Goal: Task Accomplishment & Management: Complete application form

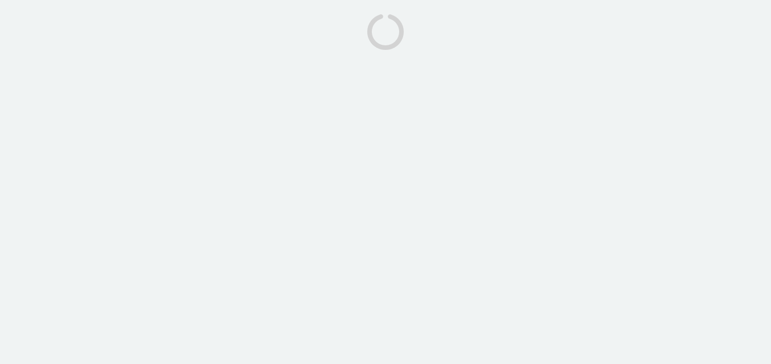
click at [98, 22] on section at bounding box center [385, 25] width 771 height 50
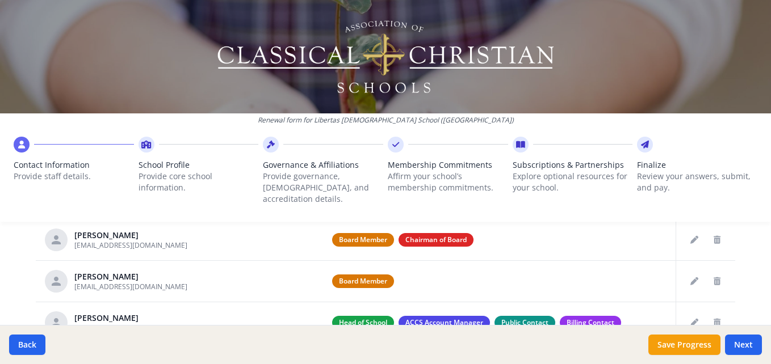
scroll to position [521, 0]
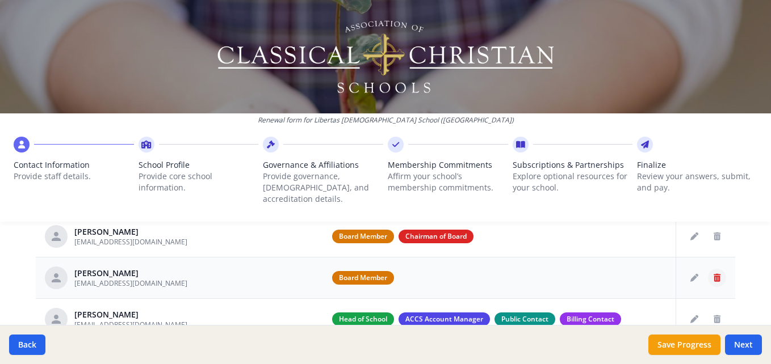
click at [713, 274] on icon "Delete staff" at bounding box center [716, 278] width 7 height 8
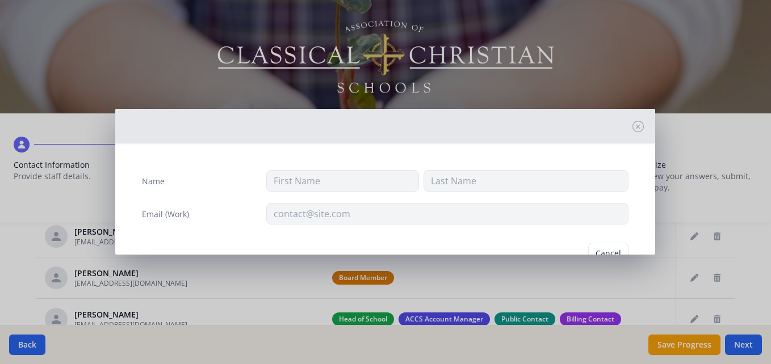
type input "Ray"
type input "Paget"
type input "rpadget@libertaschristian.org"
click at [598, 253] on button "Delete" at bounding box center [608, 254] width 39 height 22
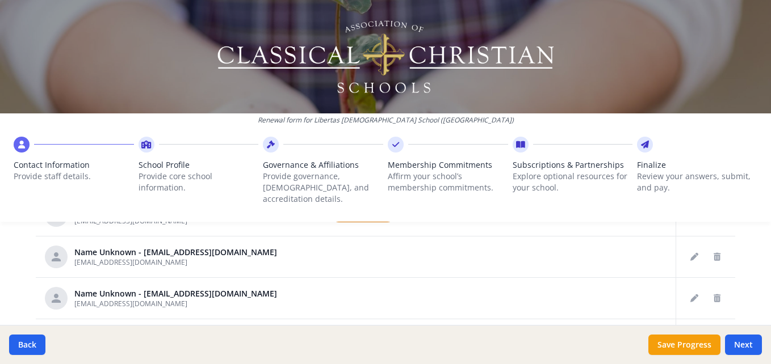
scroll to position [106, 0]
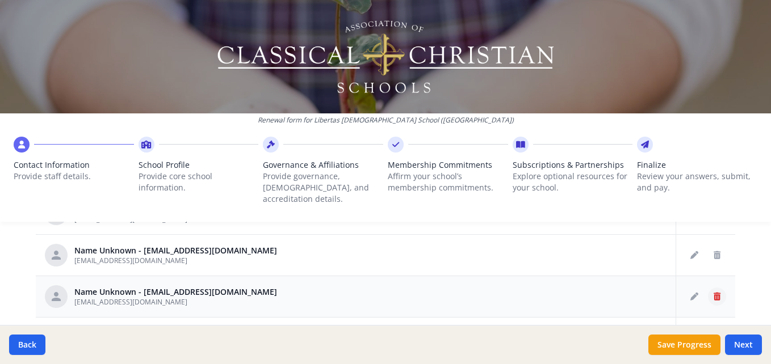
click at [713, 293] on icon "Delete staff" at bounding box center [716, 297] width 7 height 8
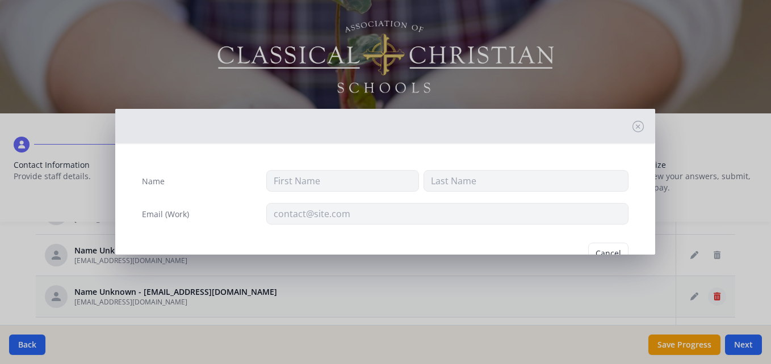
type input "vsnurenco@libertaschristianschool.org"
click at [598, 253] on button "Delete" at bounding box center [608, 254] width 39 height 22
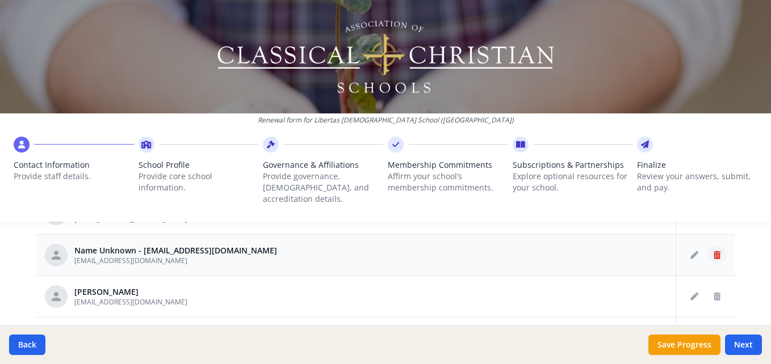
click at [713, 251] on icon "Delete staff" at bounding box center [716, 255] width 7 height 8
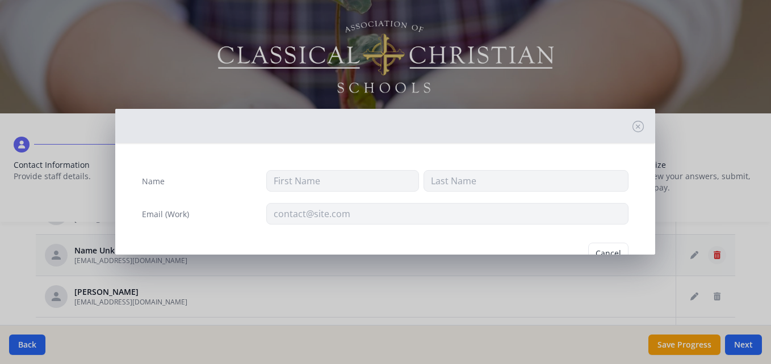
type input "akinde@libertaschristianschool.org"
click at [591, 249] on button "Delete" at bounding box center [608, 254] width 39 height 22
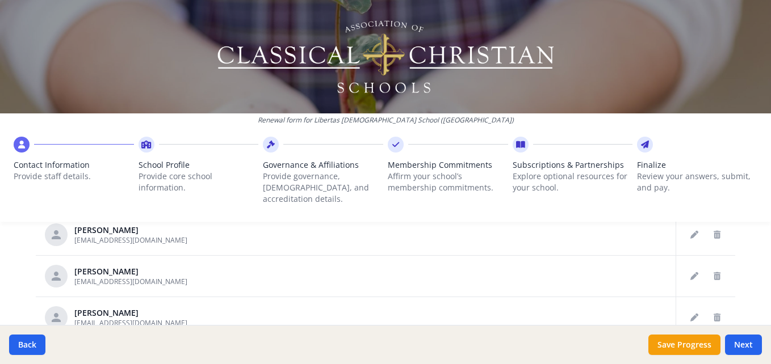
scroll to position [171, 0]
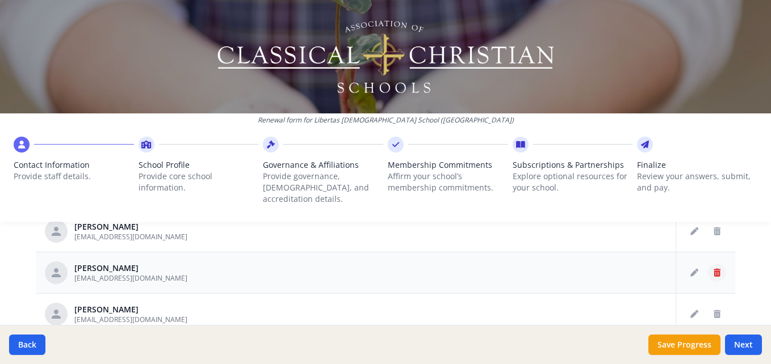
click at [708, 264] on button "Delete staff" at bounding box center [717, 273] width 18 height 18
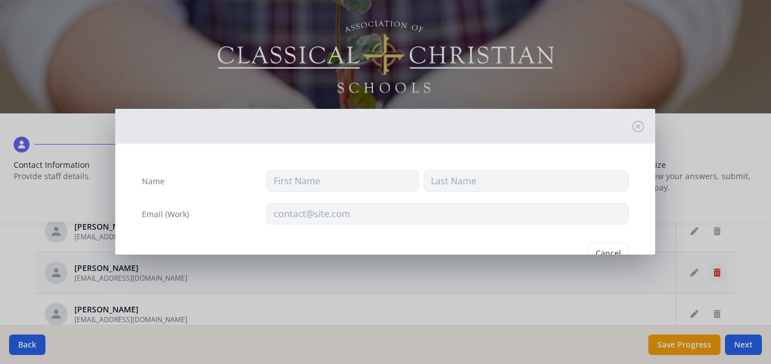
type input "Ruth"
type input "Bole"
type input "daisybole@gmail.com"
click at [602, 242] on div "Cancel Delete" at bounding box center [385, 254] width 505 height 40
click at [602, 247] on button "Delete" at bounding box center [608, 254] width 39 height 22
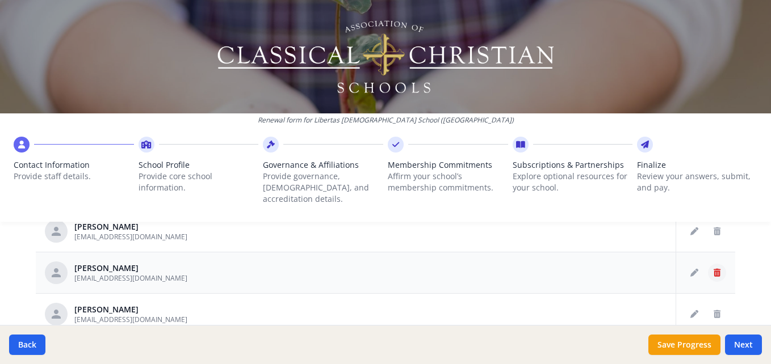
click at [713, 269] on icon "Delete staff" at bounding box center [716, 273] width 7 height 8
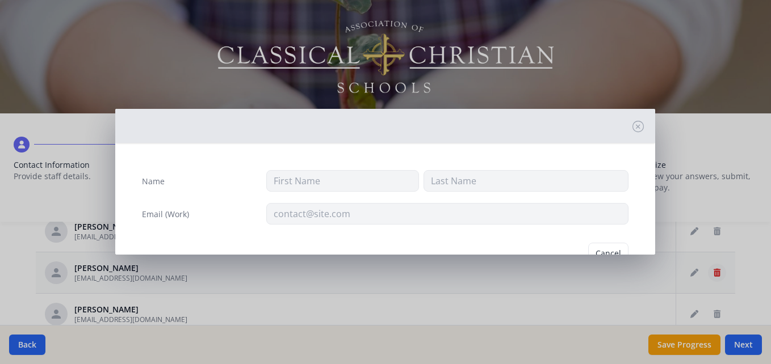
type input "Anne"
type input "Brown"
type input "abrown@libertaschristian.org"
click at [598, 247] on button "Delete" at bounding box center [608, 254] width 39 height 22
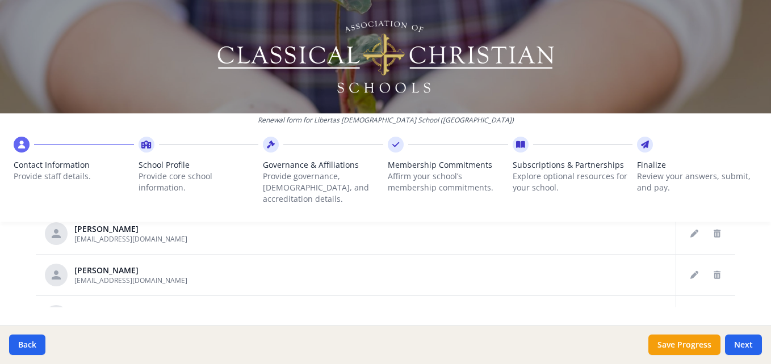
scroll to position [745, 0]
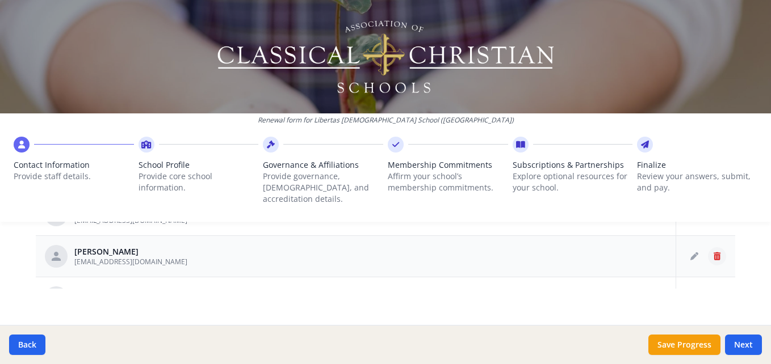
click at [713, 253] on icon "Delete staff" at bounding box center [716, 257] width 7 height 8
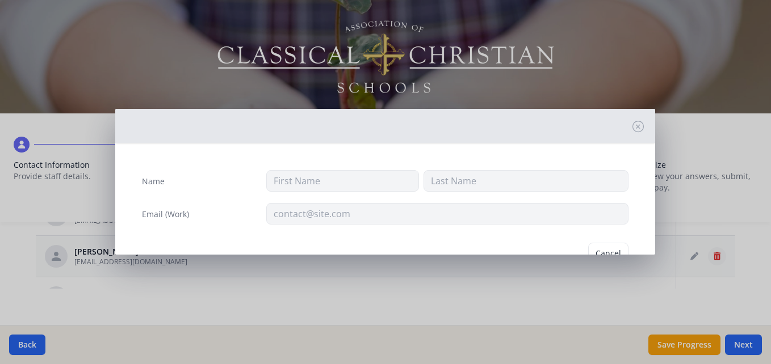
type input "Andrew"
type input "Johnson"
type input "ajohnson@libertaschristian.org"
click at [605, 250] on button "Delete" at bounding box center [608, 254] width 39 height 22
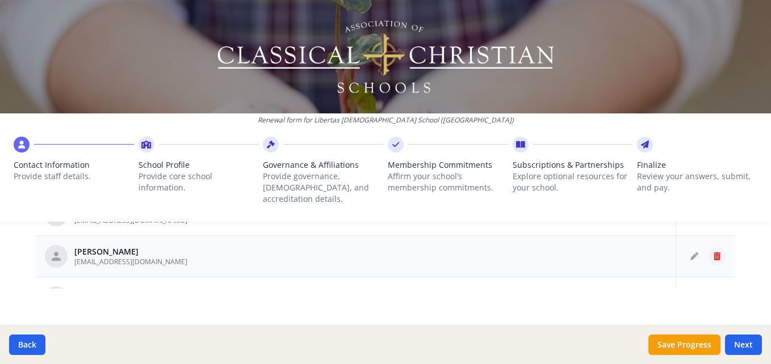
click at [713, 253] on icon "Delete staff" at bounding box center [716, 257] width 7 height 8
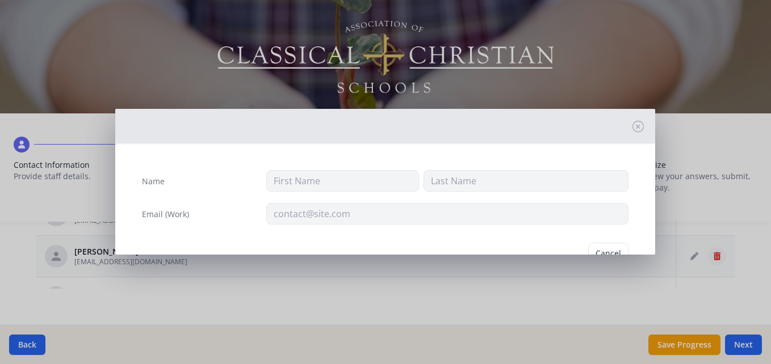
type input "Rachel"
type input "Johnson"
type input "rjohnson@libertaschristian.org"
click at [605, 248] on button "Delete" at bounding box center [608, 254] width 39 height 22
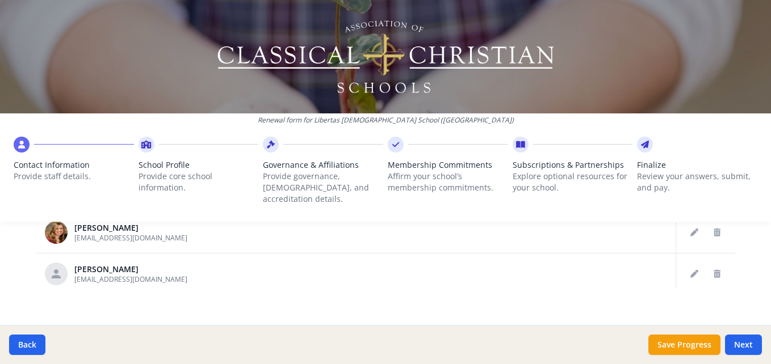
scroll to position [466, 0]
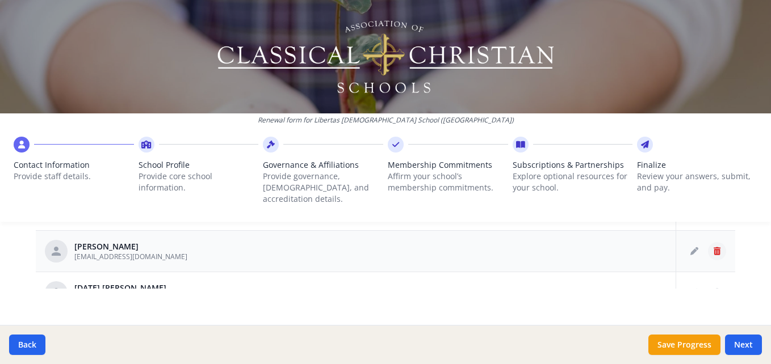
click at [713, 247] on icon "Delete staff" at bounding box center [716, 251] width 7 height 8
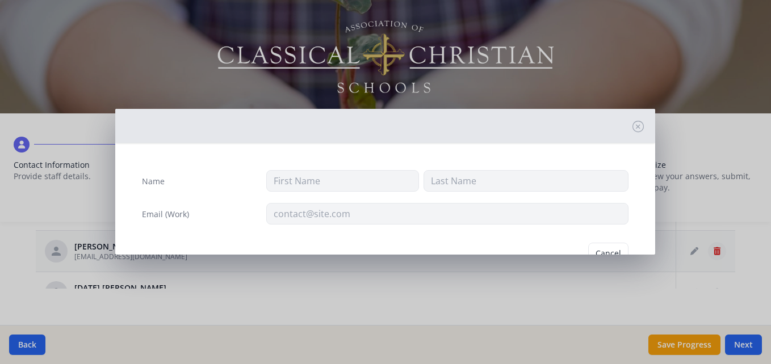
type input "Jeff"
type input "Ulicny"
type input "julicny@libertaschristian.org"
click at [606, 250] on button "Delete" at bounding box center [608, 254] width 39 height 22
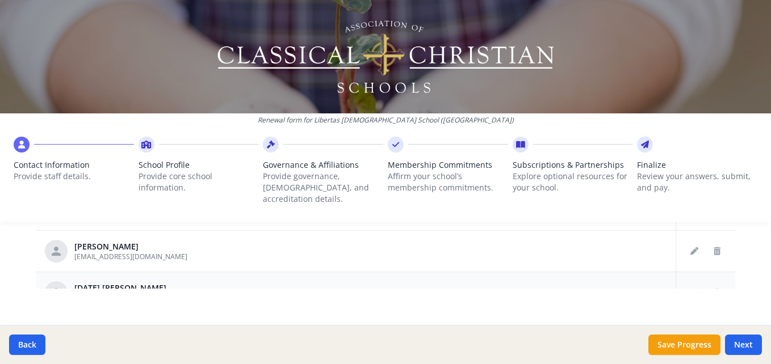
scroll to position [449, 0]
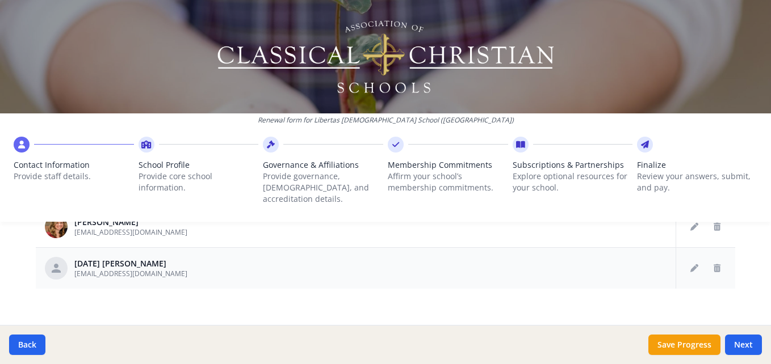
click at [704, 247] on td at bounding box center [706, 267] width 60 height 41
click at [713, 265] on icon "Delete staff" at bounding box center [716, 269] width 7 height 8
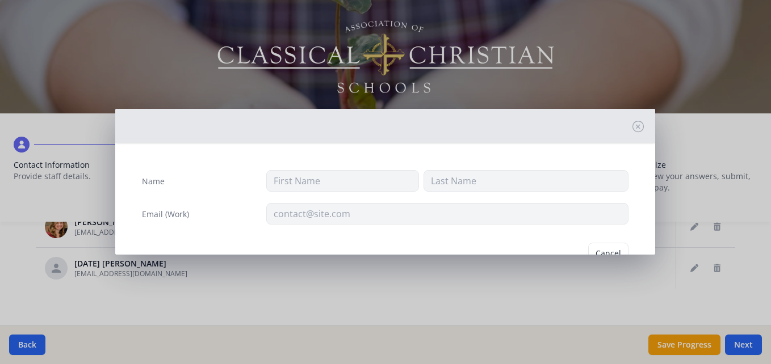
scroll to position [37, 0]
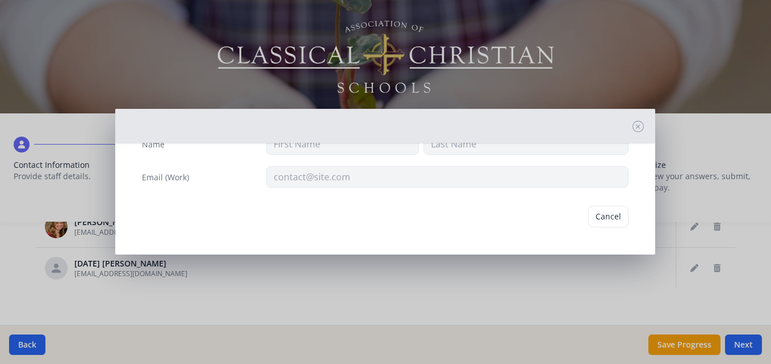
click at [704, 257] on div "Name Email (Work) Cancel" at bounding box center [385, 182] width 771 height 364
click at [734, 223] on div "Name Email (Work) Cancel" at bounding box center [385, 182] width 771 height 364
click at [632, 129] on icon at bounding box center [637, 126] width 11 height 11
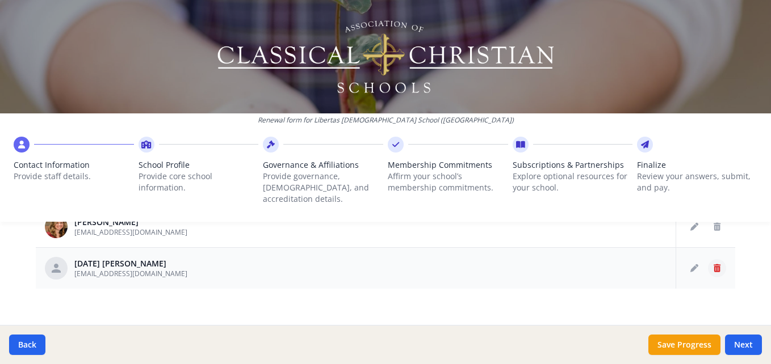
click at [713, 265] on icon "Delete staff" at bounding box center [716, 269] width 7 height 8
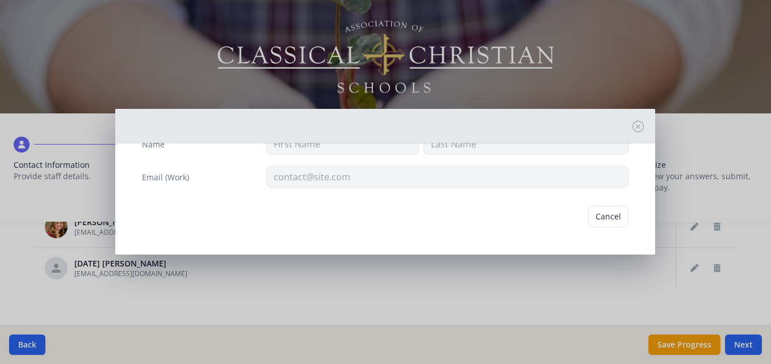
type input "Sunday"
type input "Wehrman"
type input "swehrman@libertaschristian.org"
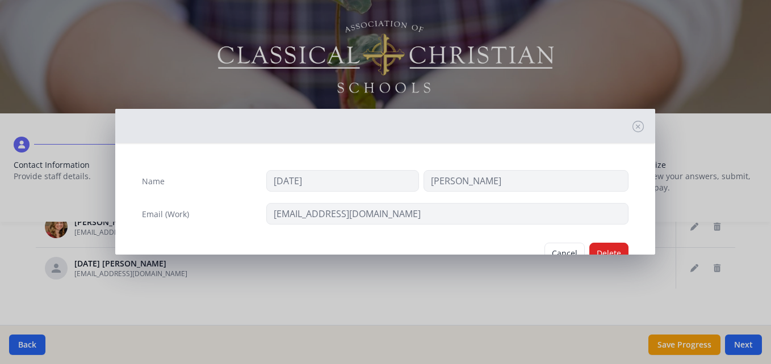
click at [601, 258] on div "Name Sunday Wehrman Email (Work) swehrman@libertaschristian.org Cancel Delete" at bounding box center [385, 182] width 771 height 364
click at [599, 252] on button "Delete" at bounding box center [608, 254] width 39 height 22
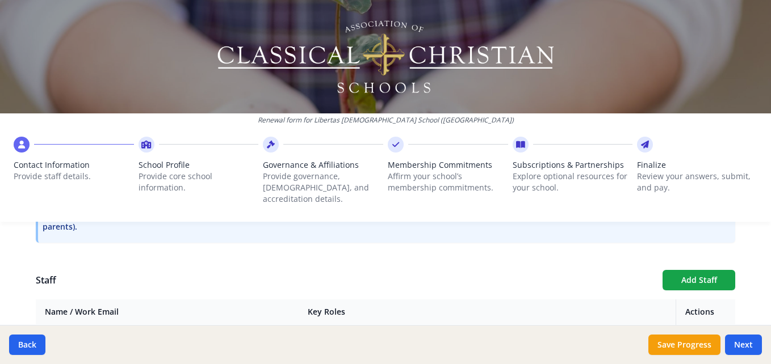
scroll to position [372, 0]
click at [688, 268] on button "Add Staff" at bounding box center [698, 278] width 73 height 20
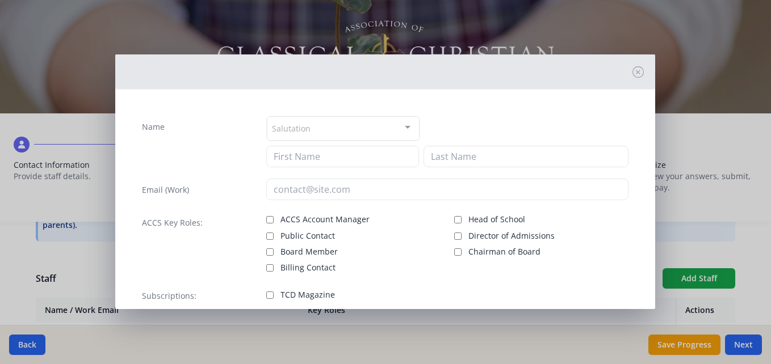
click at [338, 123] on div "Salutation" at bounding box center [343, 128] width 153 height 24
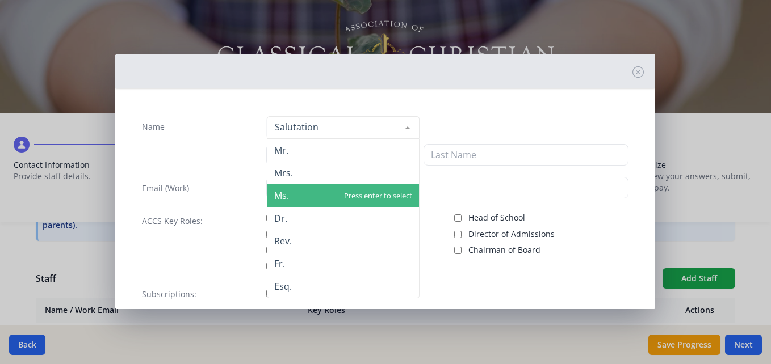
click at [292, 194] on span "Ms." at bounding box center [343, 195] width 152 height 23
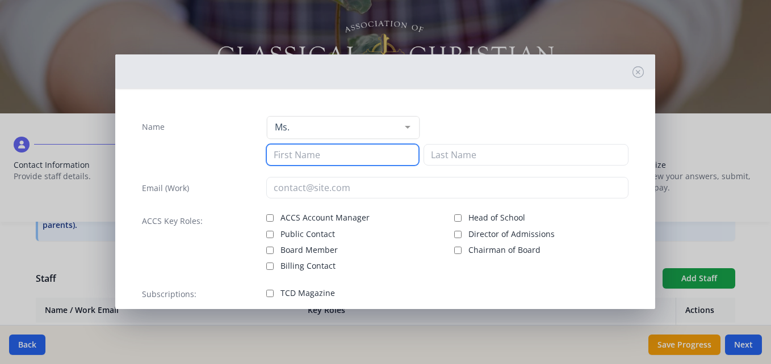
click at [294, 160] on input at bounding box center [342, 155] width 153 height 22
type input "Dana"
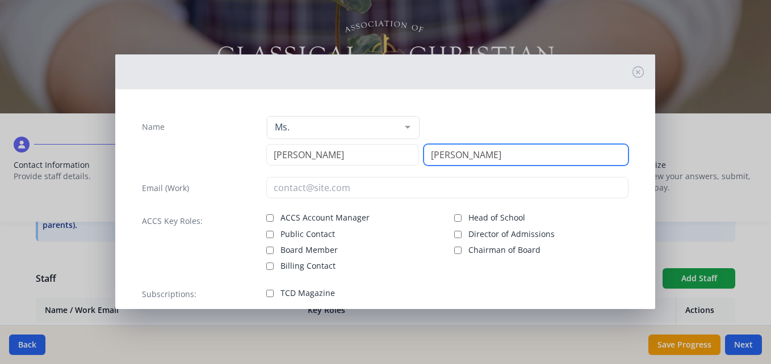
type input "Harris"
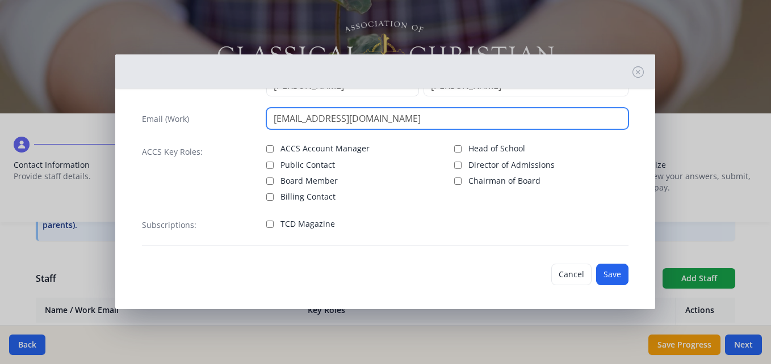
scroll to position [73, 0]
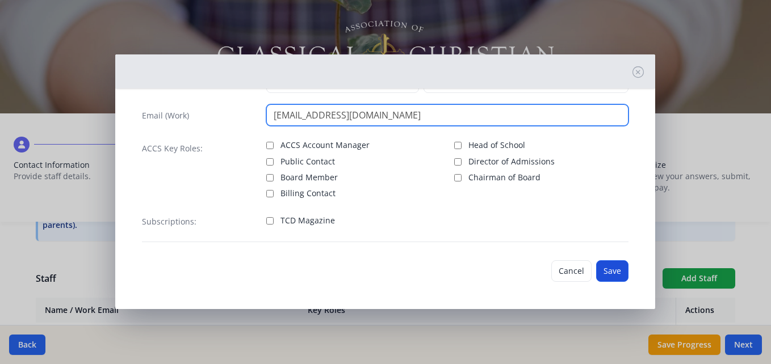
type input "dharris@libertaschristian.org"
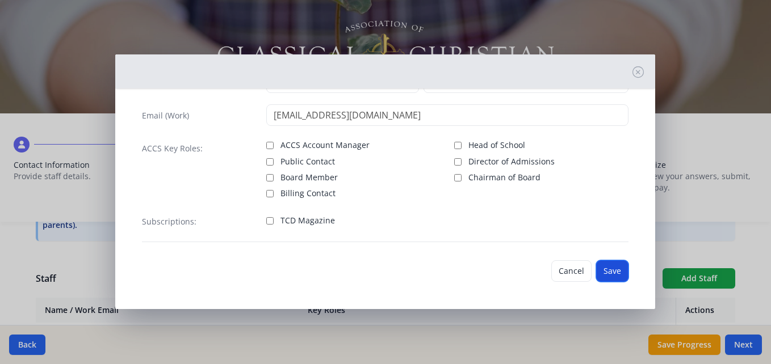
click at [603, 273] on button "Save" at bounding box center [612, 272] width 32 height 22
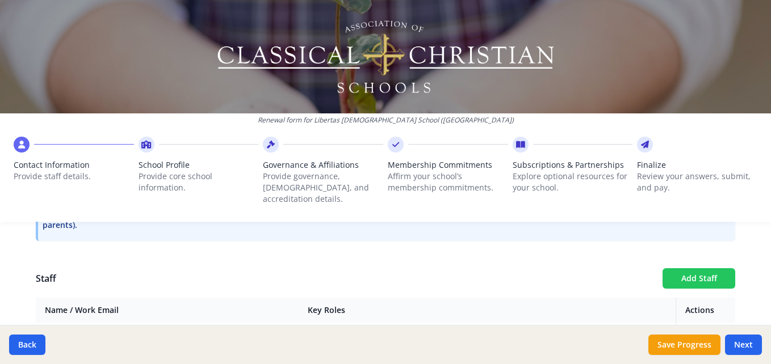
click at [674, 268] on button "Add Staff" at bounding box center [698, 278] width 73 height 20
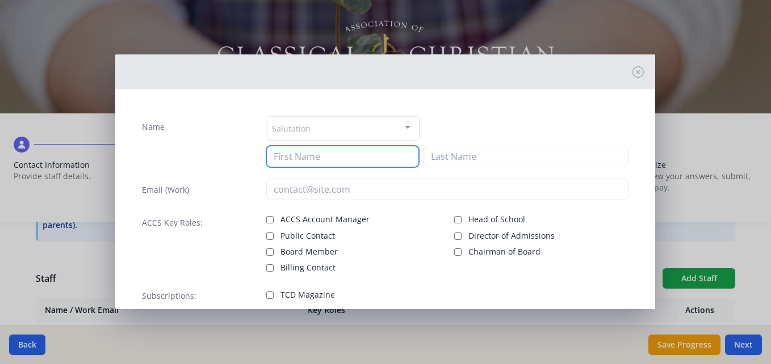
click at [347, 157] on input at bounding box center [342, 157] width 153 height 22
type input "Calista"
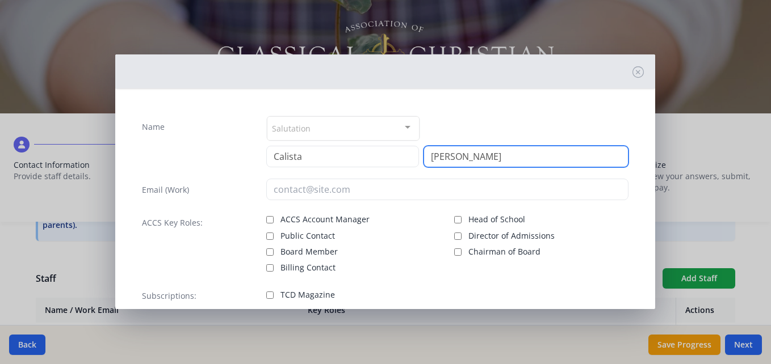
type input "Robbins"
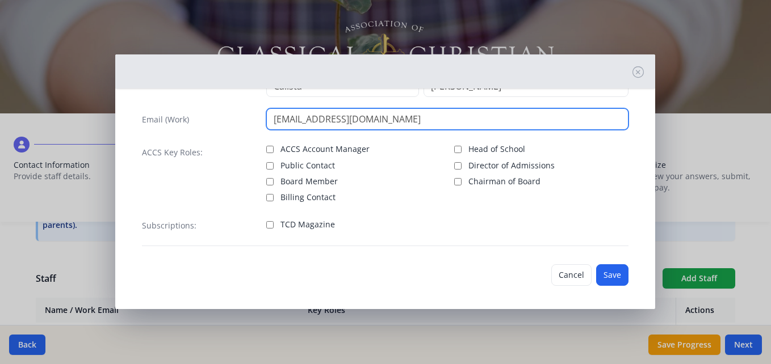
scroll to position [74, 0]
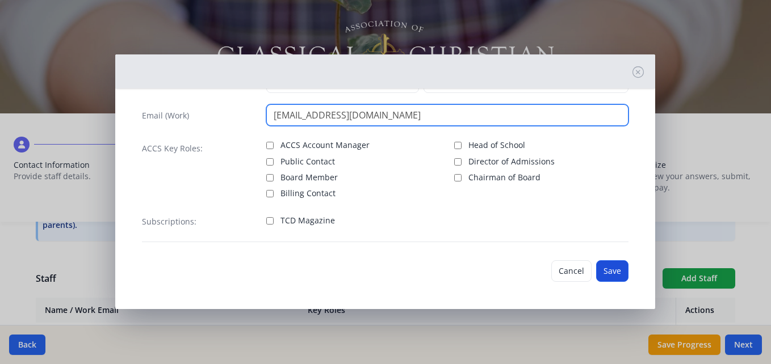
type input "calistarobbins@libertaschristian.org"
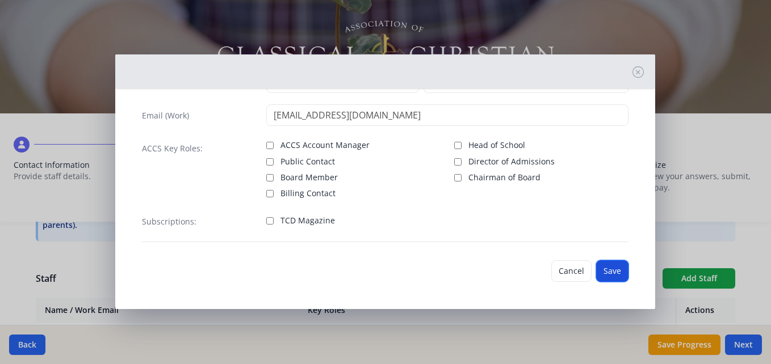
click at [618, 275] on button "Save" at bounding box center [612, 272] width 32 height 22
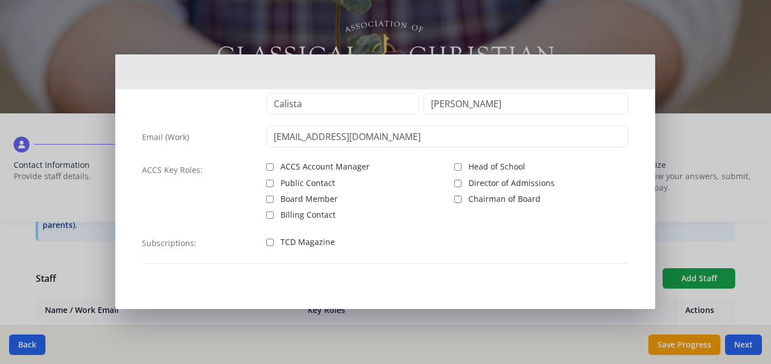
scroll to position [53, 0]
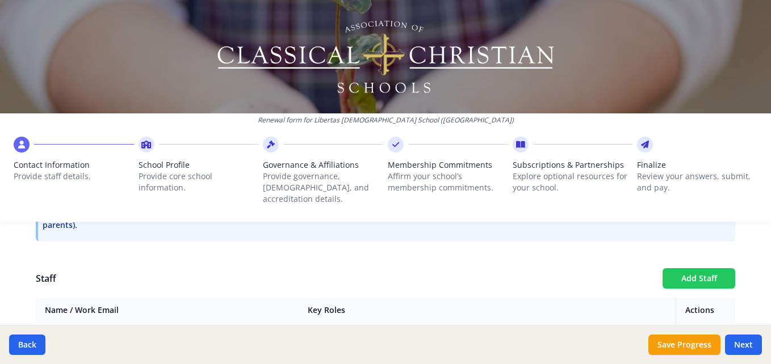
click at [673, 268] on button "Add Staff" at bounding box center [698, 278] width 73 height 20
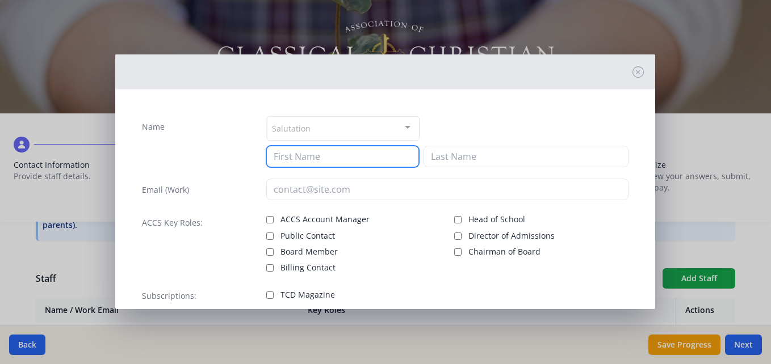
click at [367, 163] on input at bounding box center [342, 157] width 153 height 22
type input "Justin"
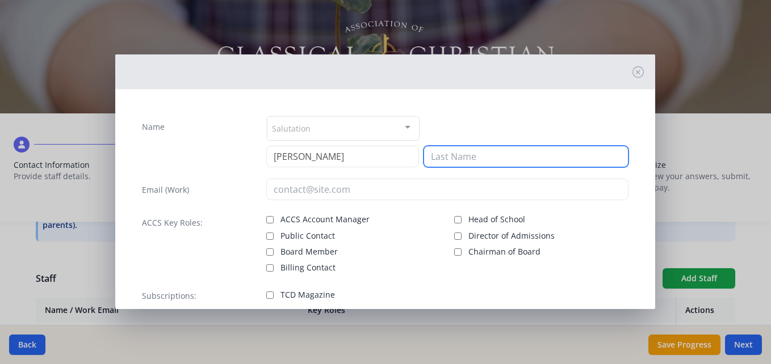
type input "Peterson"
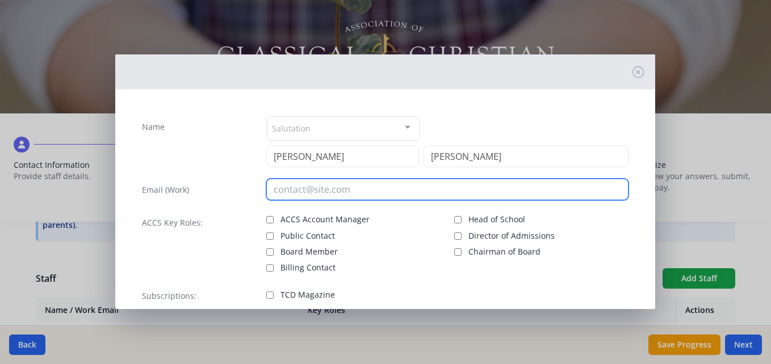
type input "jpeterson@libertaschristian.org"
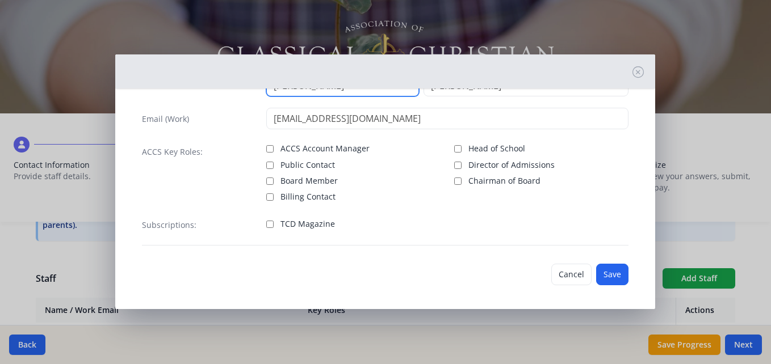
scroll to position [74, 0]
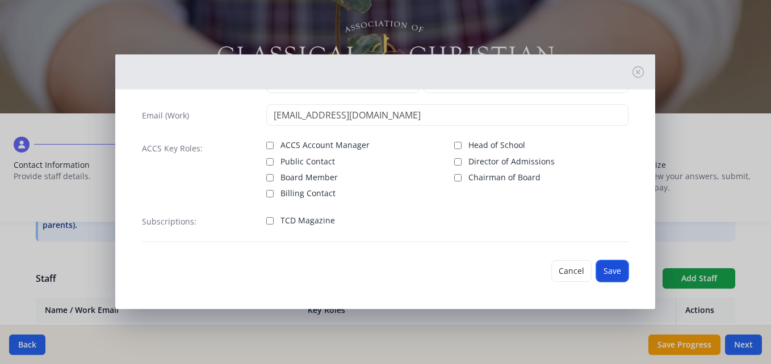
click at [604, 272] on button "Save" at bounding box center [612, 272] width 32 height 22
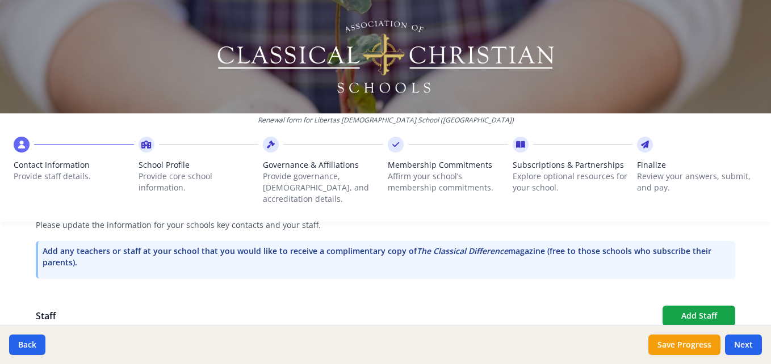
scroll to position [365, 0]
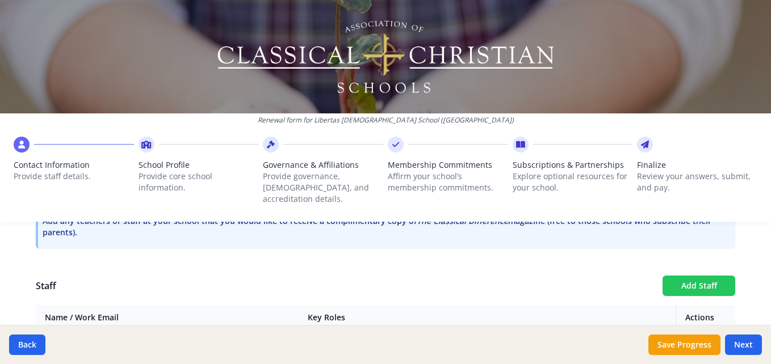
click at [684, 276] on button "Add Staff" at bounding box center [698, 286] width 73 height 20
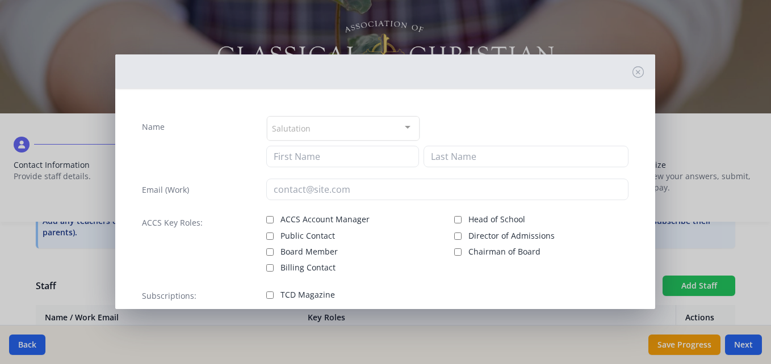
checkbox input "false"
click at [347, 169] on div "Name Salutation Mr. Mrs. Ms. Dr. Rev. Fr. Esq. No elements found. Consider chan…" at bounding box center [385, 216] width 505 height 219
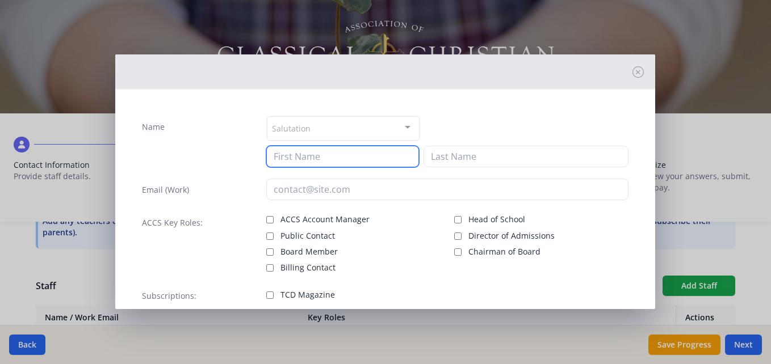
click at [346, 160] on input at bounding box center [342, 157] width 153 height 22
type input "Abby"
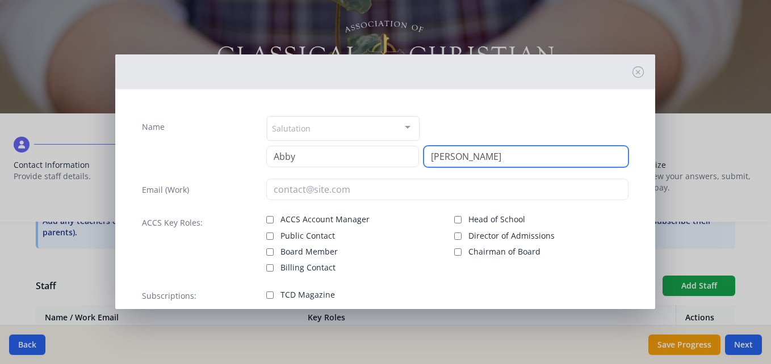
type input "Roberts"
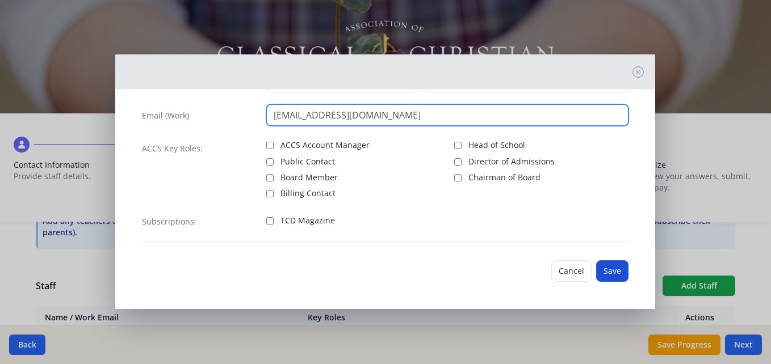
type input "aroberts@libertaschristian.org"
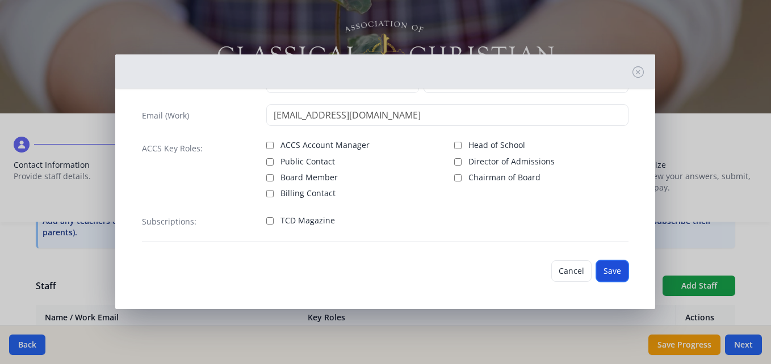
click at [596, 278] on button "Save" at bounding box center [612, 272] width 32 height 22
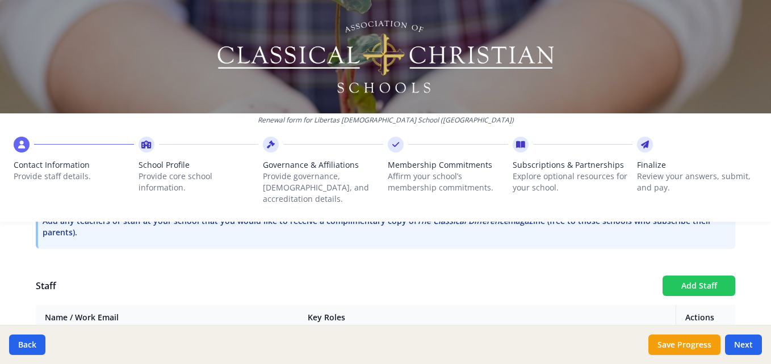
click at [681, 276] on button "Add Staff" at bounding box center [698, 286] width 73 height 20
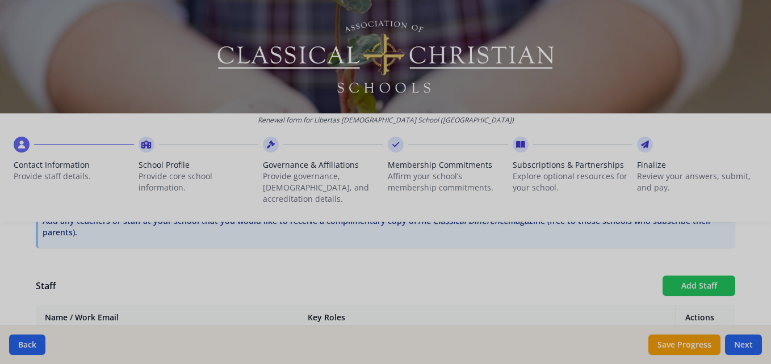
checkbox input "false"
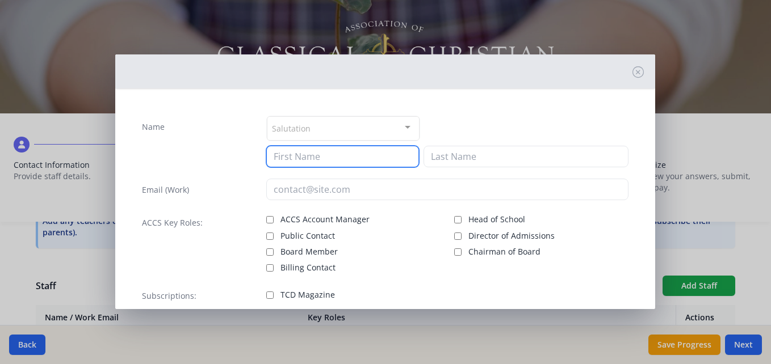
click at [356, 158] on input at bounding box center [342, 157] width 153 height 22
type input "Kate"
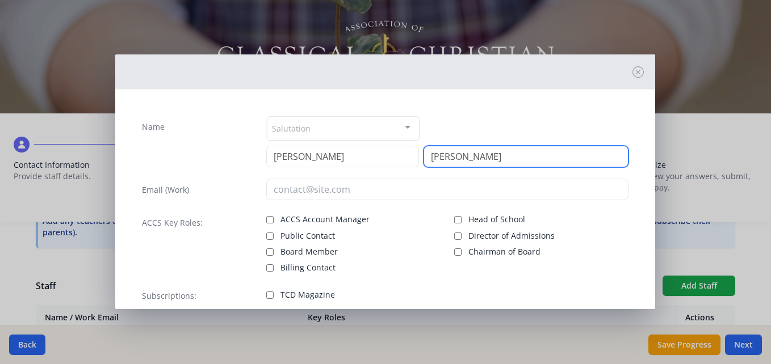
type input "Whipple"
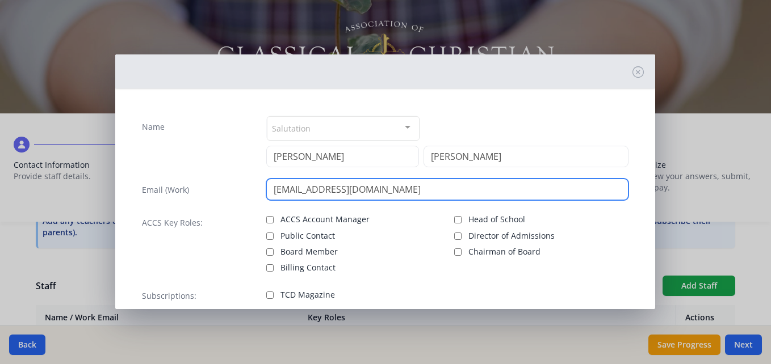
scroll to position [74, 0]
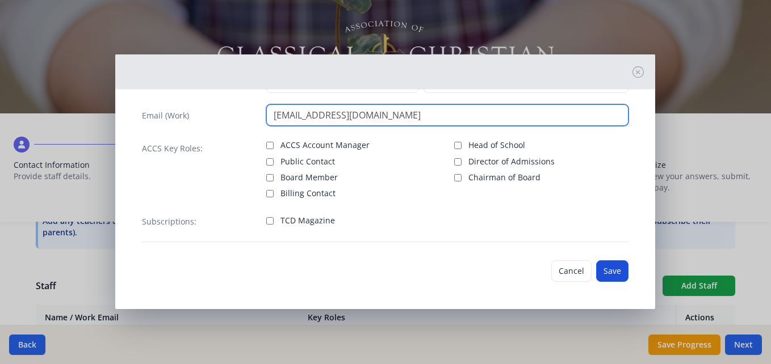
type input "kwhipple@libertaschristian.org"
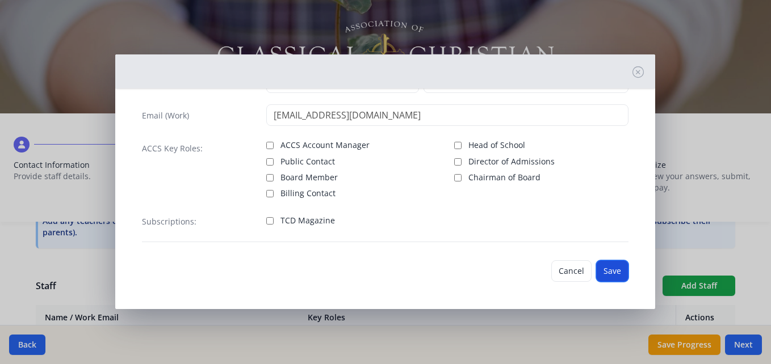
click at [596, 263] on button "Save" at bounding box center [612, 272] width 32 height 22
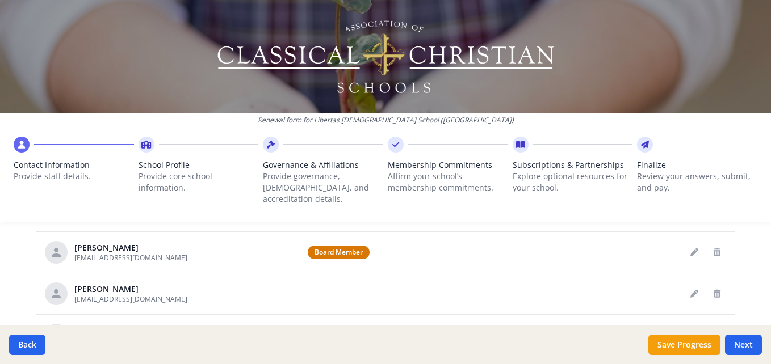
scroll to position [484, 0]
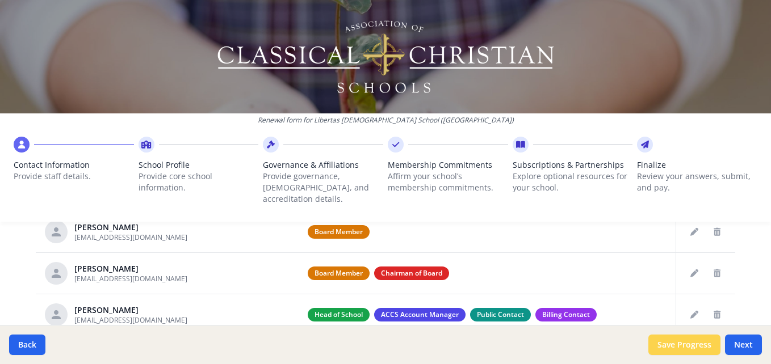
click at [692, 342] on button "Save Progress" at bounding box center [684, 345] width 72 height 20
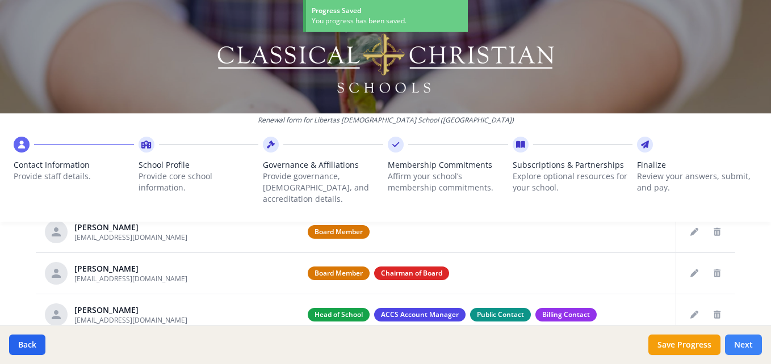
click at [738, 350] on button "Next" at bounding box center [743, 345] width 37 height 20
type input "(616) 669-2270"
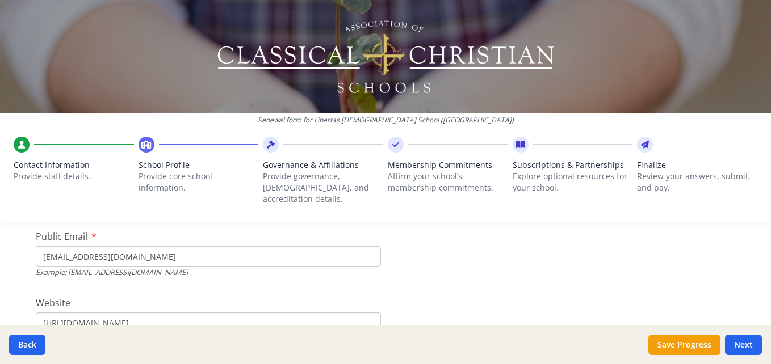
scroll to position [398, 0]
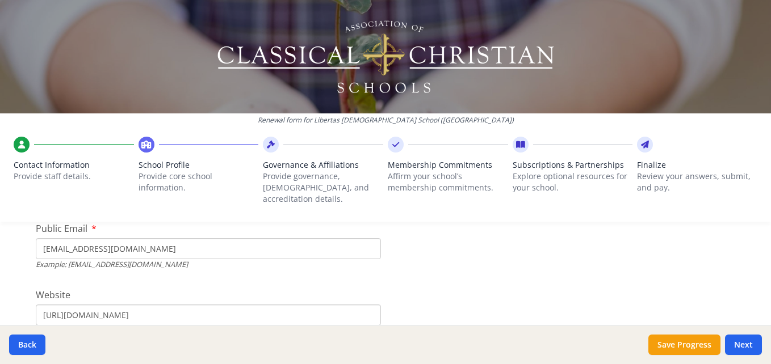
click at [72, 241] on input "bobdavis@libertaschristian.org" at bounding box center [208, 248] width 345 height 21
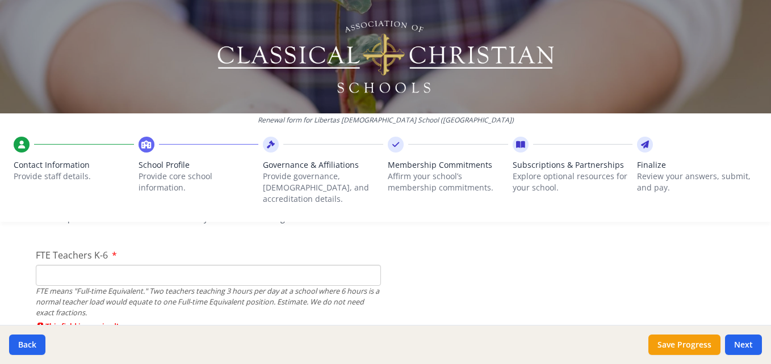
scroll to position [720, 0]
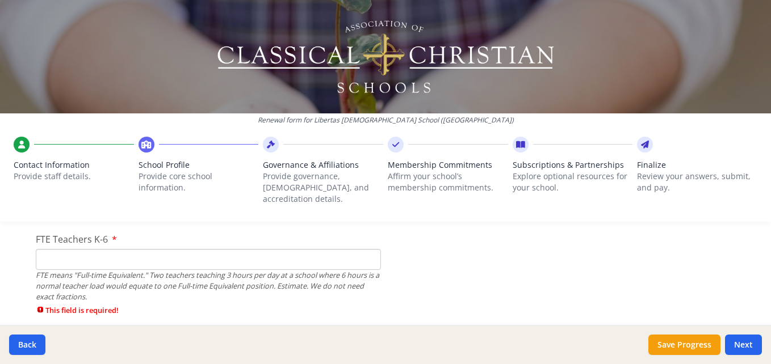
type input "crobbins@libertaschristian.org"
click at [187, 250] on input "FTE Teachers K-6" at bounding box center [208, 259] width 345 height 21
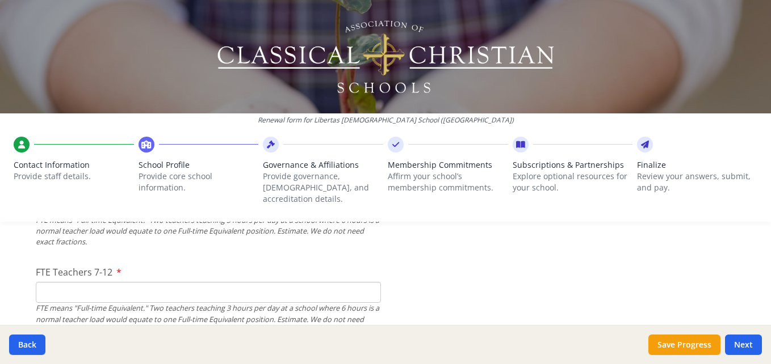
scroll to position [798, 0]
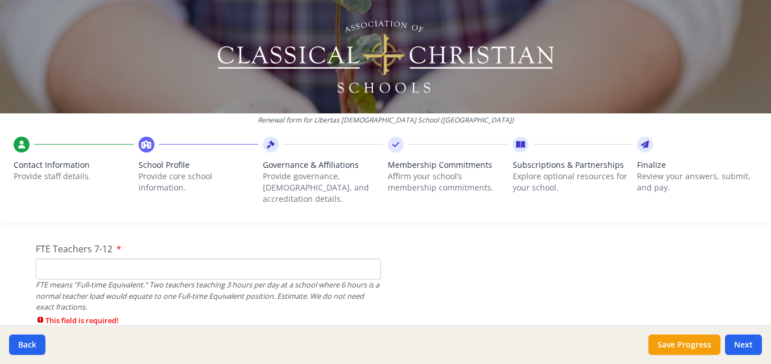
type input "7"
click at [207, 259] on input "FTE Teachers 7-12" at bounding box center [208, 269] width 345 height 21
type input "6"
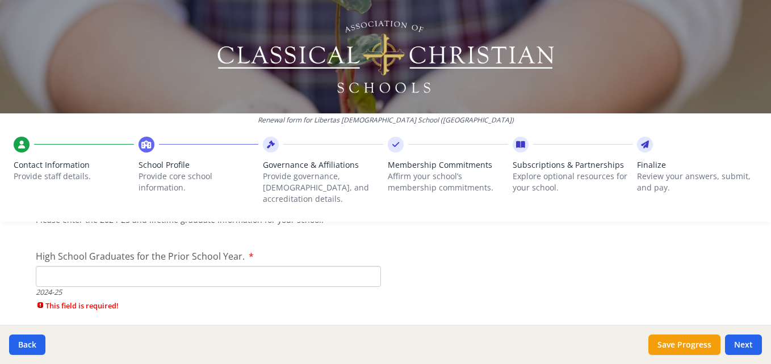
scroll to position [1664, 0]
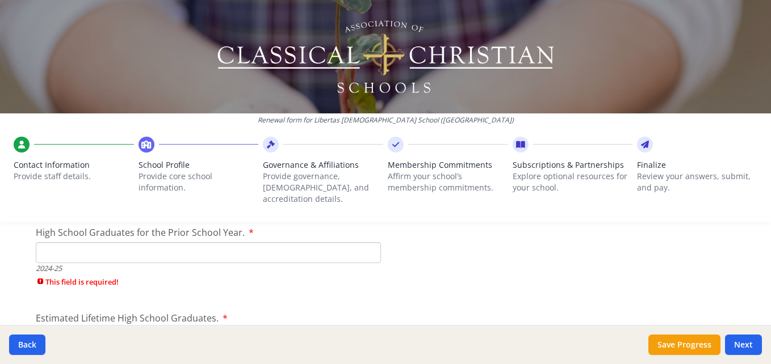
type input "7"
click at [173, 242] on input "High School Graduates for the Prior School Year." at bounding box center [208, 252] width 345 height 21
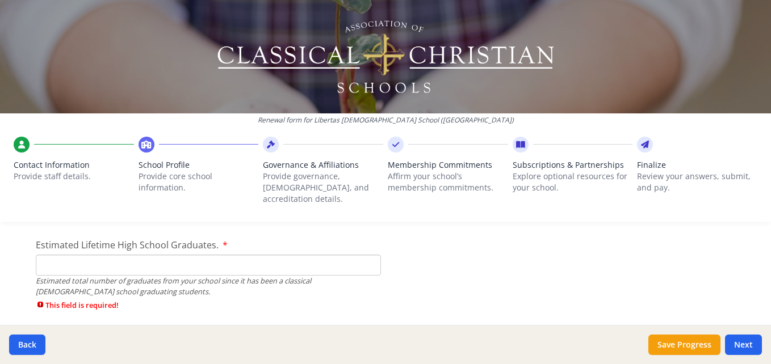
scroll to position [1726, 0]
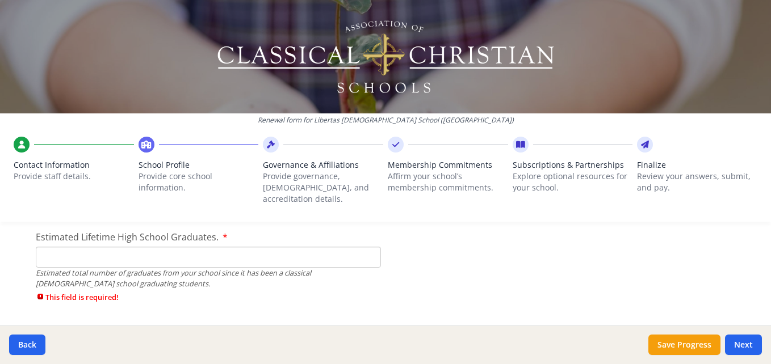
type input "13"
click at [188, 254] on input "Estimated Lifetime High School Graduates." at bounding box center [208, 257] width 345 height 21
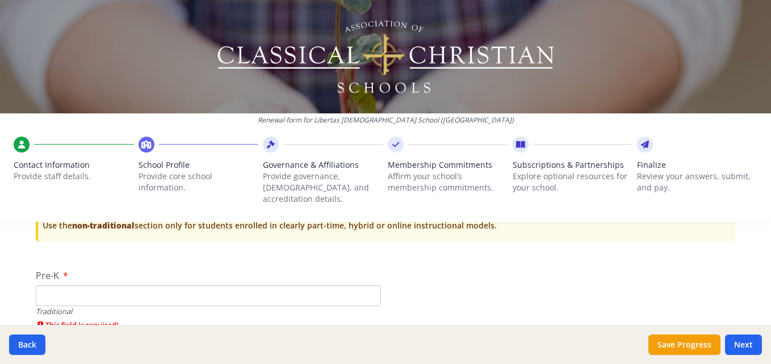
scroll to position [2352, 0]
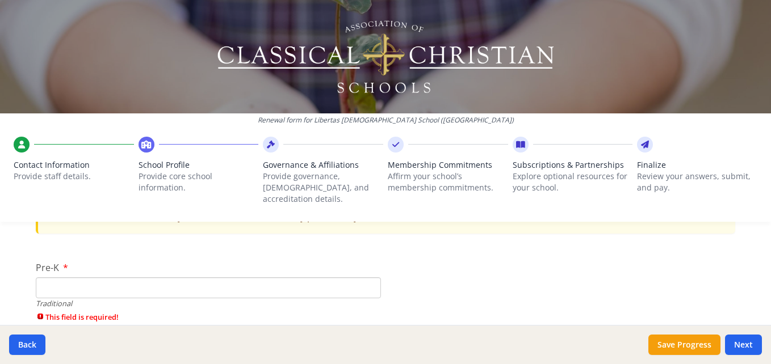
type input "100"
click at [218, 278] on input "Pre-K" at bounding box center [208, 288] width 345 height 21
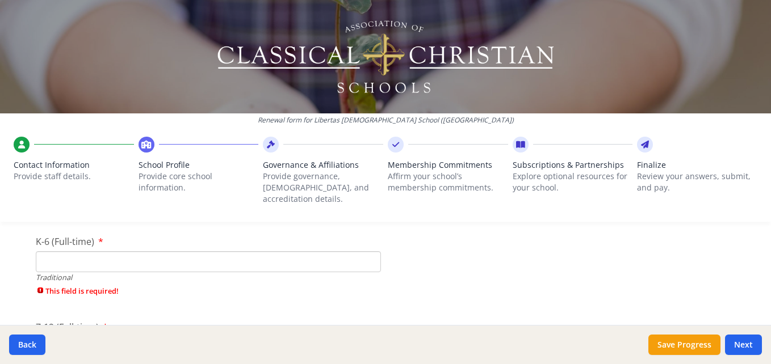
scroll to position [2460, 0]
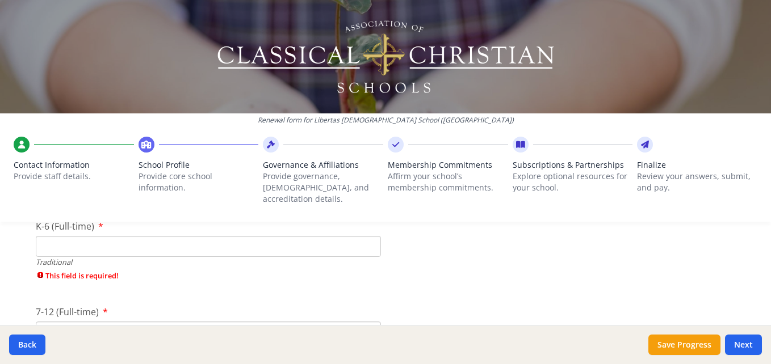
type input "7"
click at [124, 236] on input "K-6 (Full-time)" at bounding box center [208, 246] width 345 height 21
type input "62"
click at [91, 303] on input "7-12 (Full-time)" at bounding box center [208, 313] width 345 height 21
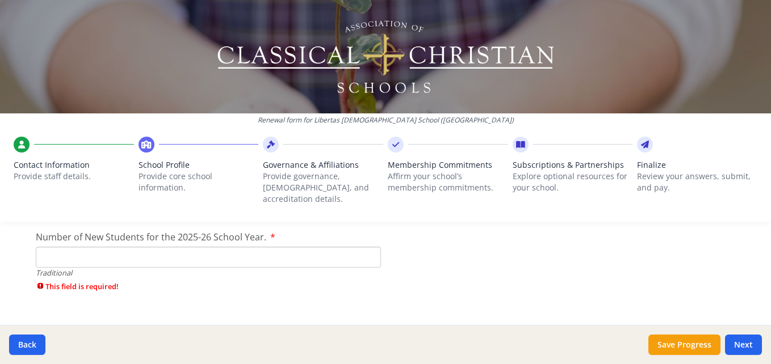
scroll to position [2590, 0]
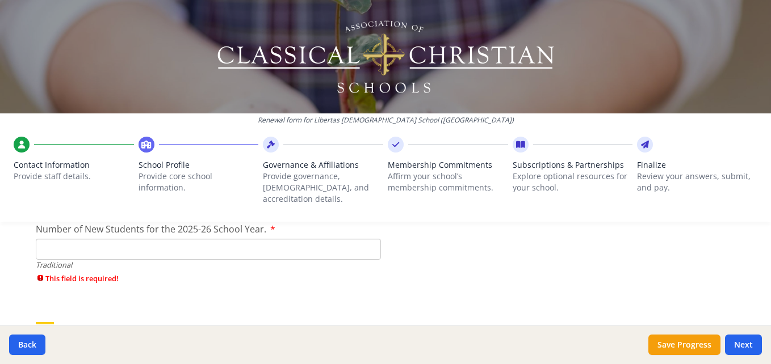
type input "50"
click at [283, 239] on input "Number of New Students for the 2025-26 School Year." at bounding box center [208, 249] width 345 height 21
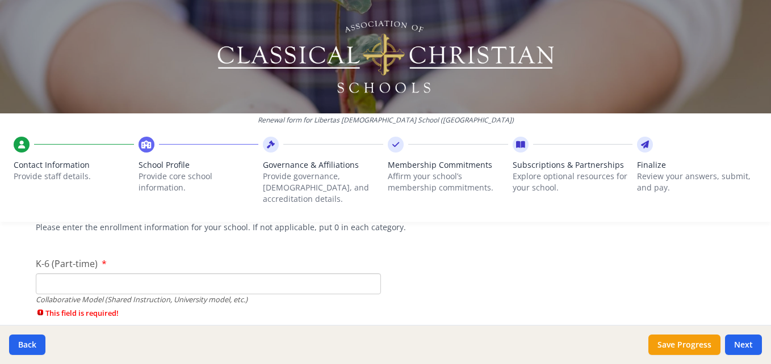
scroll to position [2696, 0]
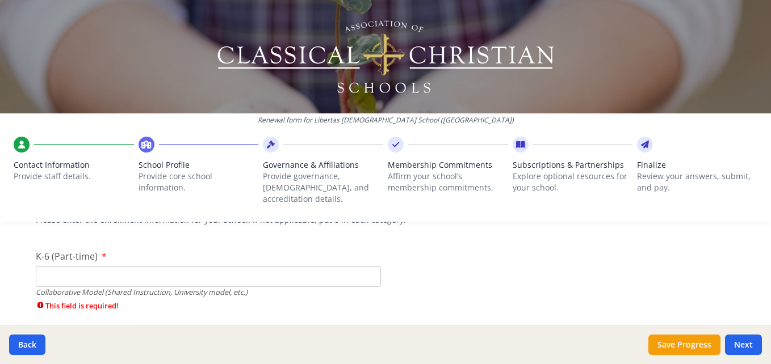
type input "7"
click at [350, 266] on input "K-6 (Part-time)" at bounding box center [208, 276] width 345 height 21
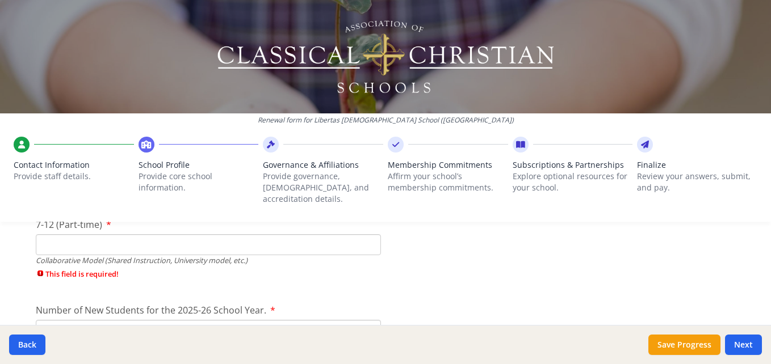
scroll to position [2802, 0]
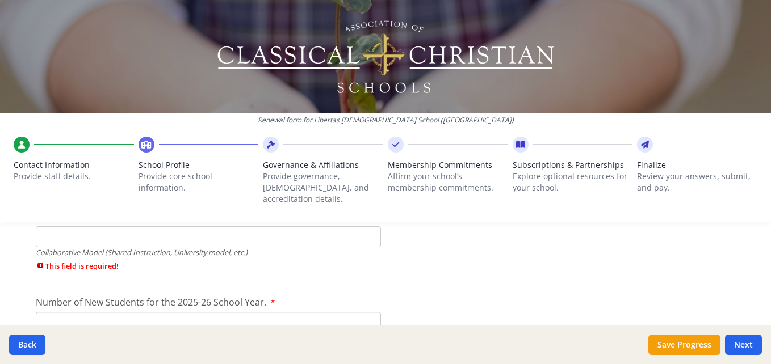
type input "0"
click at [343, 226] on input "7-12 (Part-time)" at bounding box center [208, 236] width 345 height 21
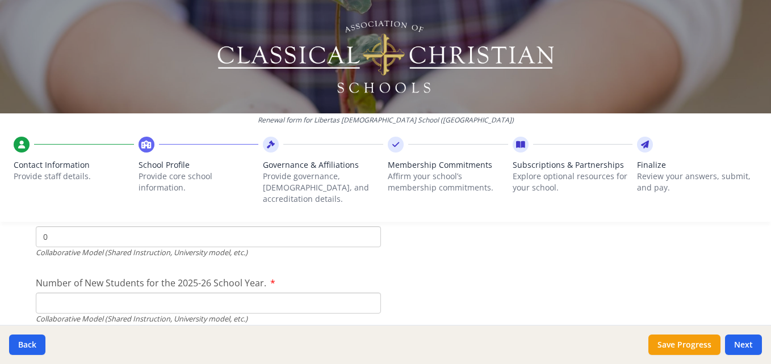
type input "0"
click at [221, 293] on input "Number of New Students for the 2025-26 School Year." at bounding box center [208, 303] width 345 height 21
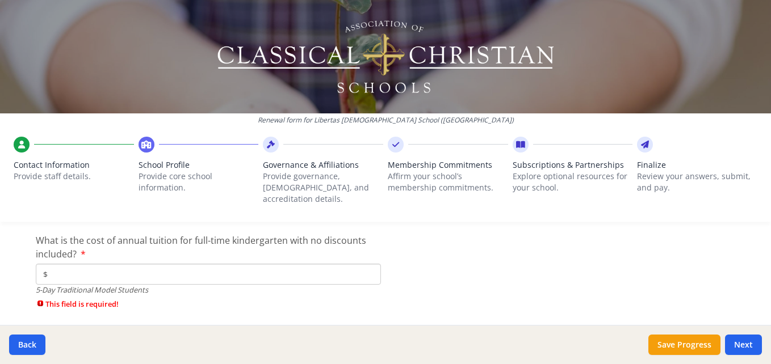
scroll to position [3005, 0]
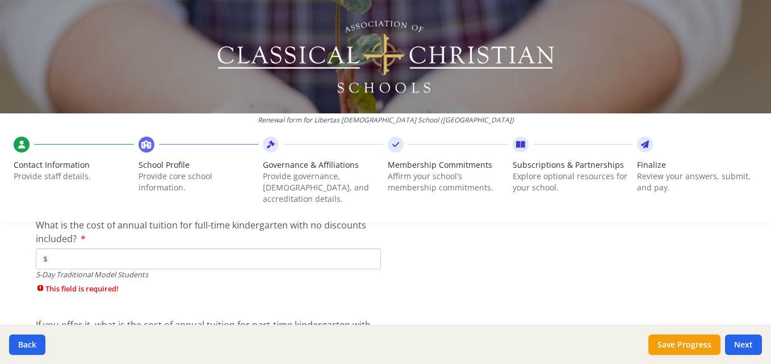
type input "0"
click at [151, 249] on input "$" at bounding box center [208, 259] width 345 height 21
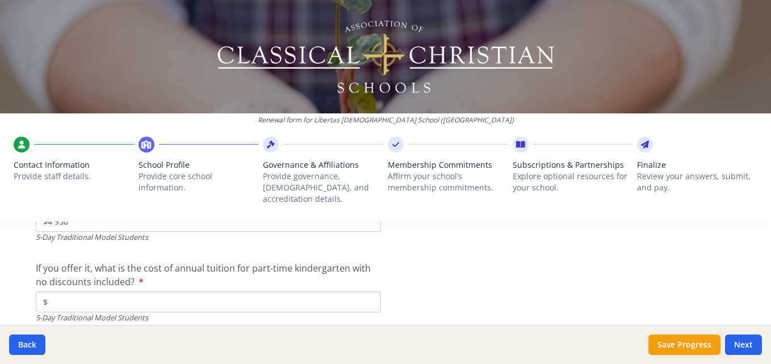
scroll to position [3050, 0]
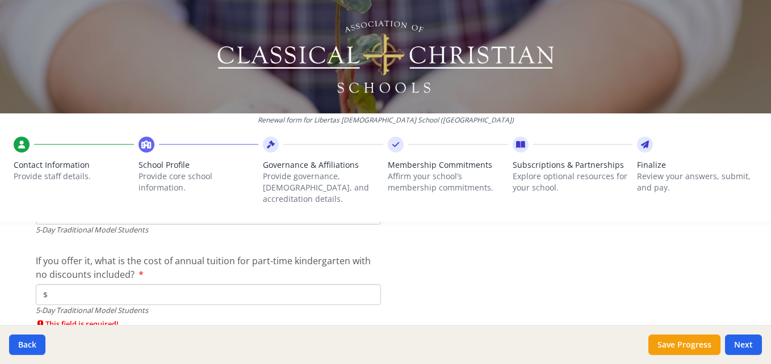
click at [111, 284] on input "$" at bounding box center [208, 294] width 345 height 21
click at [189, 364] on div at bounding box center [385, 364] width 771 height 0
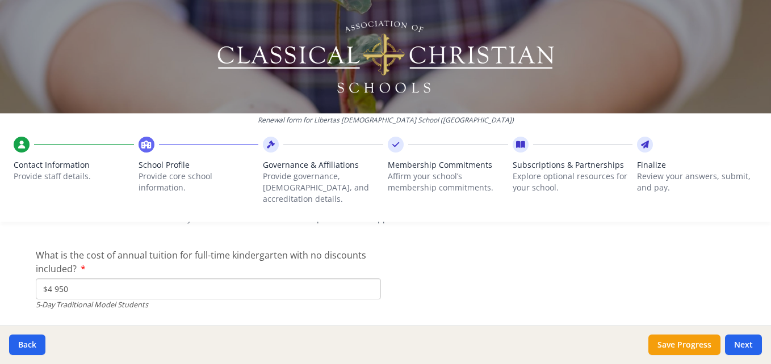
scroll to position [2982, 0]
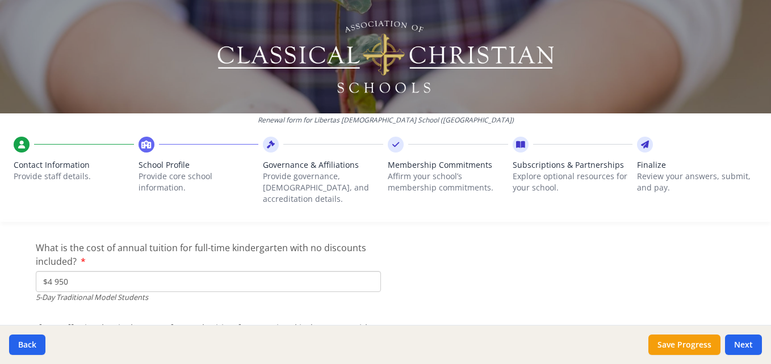
click at [102, 271] on input "$4 950" at bounding box center [208, 281] width 345 height 21
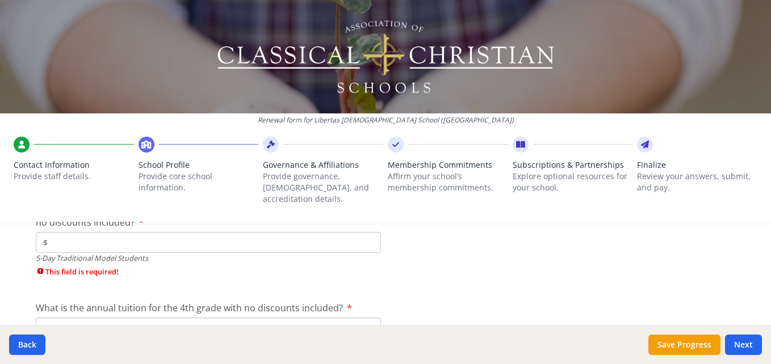
type input "$8 250"
click at [308, 240] on input "$" at bounding box center [208, 242] width 345 height 21
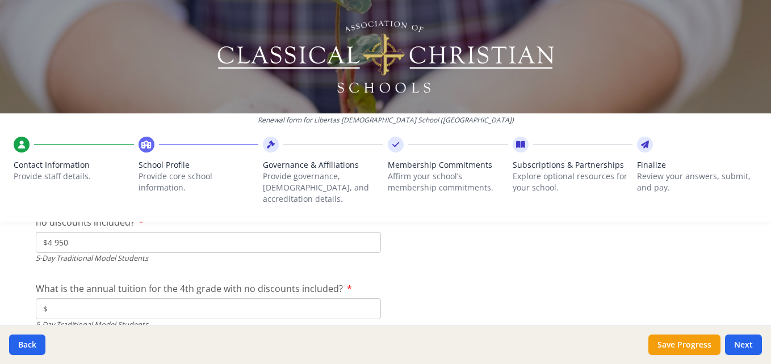
type input "$4 950"
click at [200, 299] on input "$" at bounding box center [208, 309] width 345 height 21
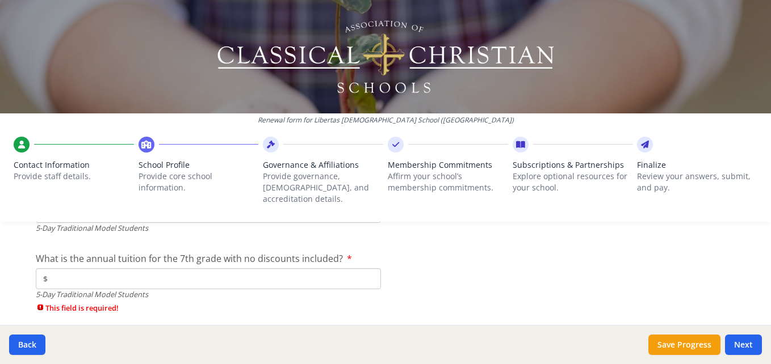
scroll to position [3206, 0]
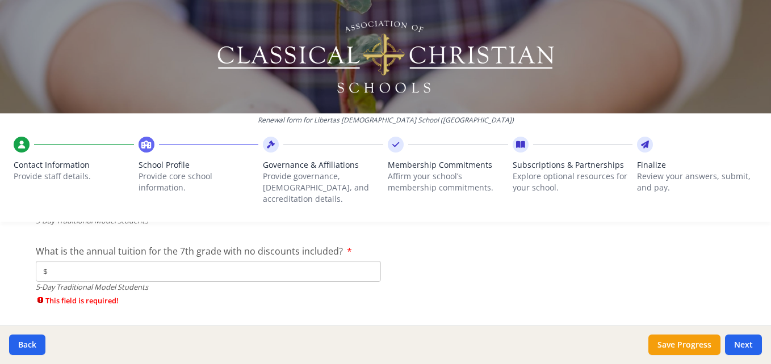
type input "$8 250"
click at [86, 262] on input "$" at bounding box center [208, 271] width 345 height 21
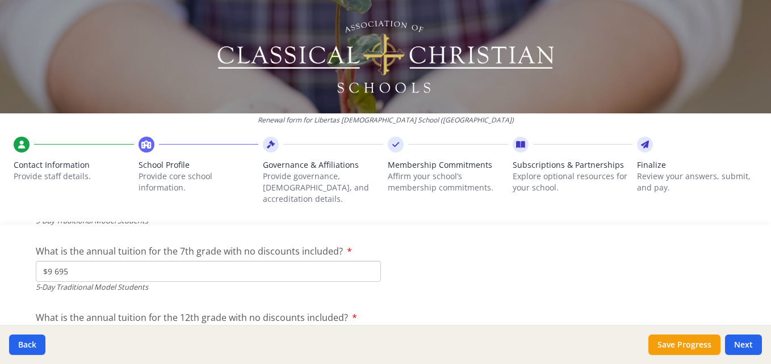
type input "$9 695"
click at [138, 328] on input "$" at bounding box center [208, 338] width 345 height 21
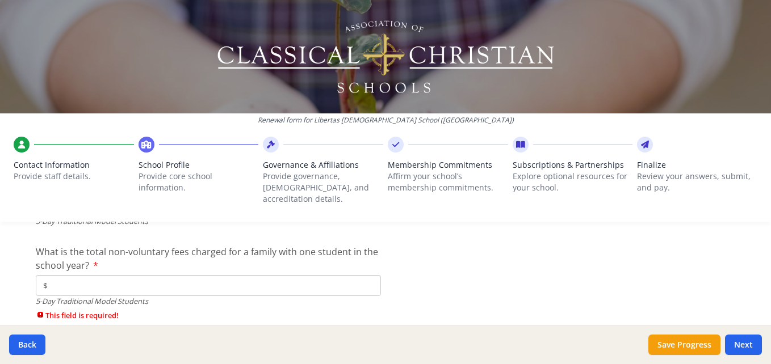
scroll to position [3346, 0]
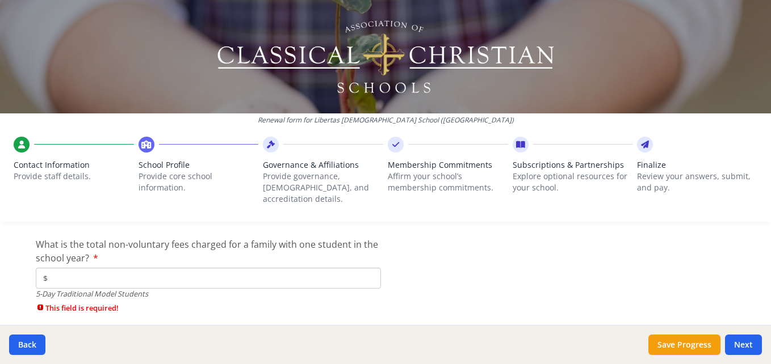
type input "$9 695"
click at [119, 268] on input "$" at bounding box center [208, 278] width 345 height 21
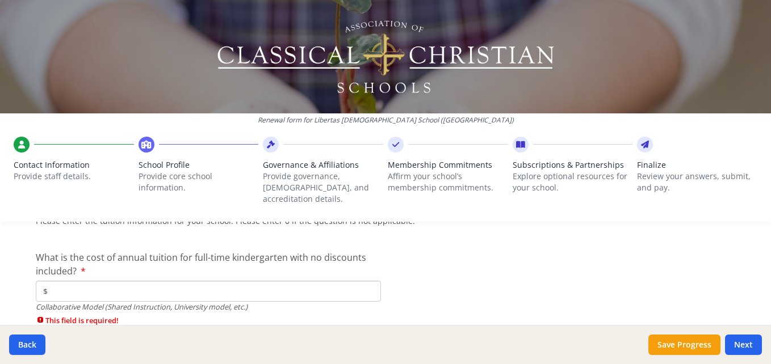
scroll to position [3506, 0]
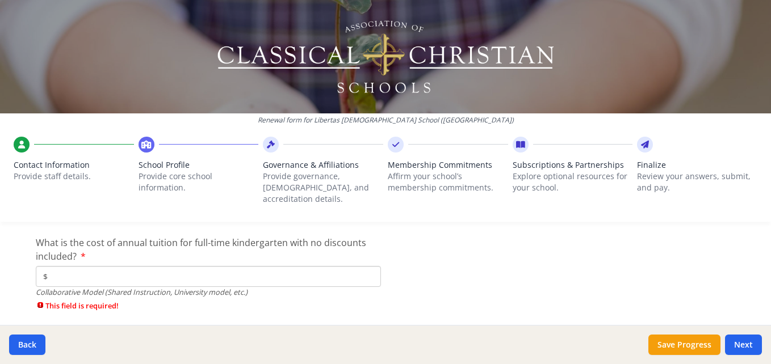
type input "$570"
click at [307, 269] on input "$" at bounding box center [208, 276] width 345 height 21
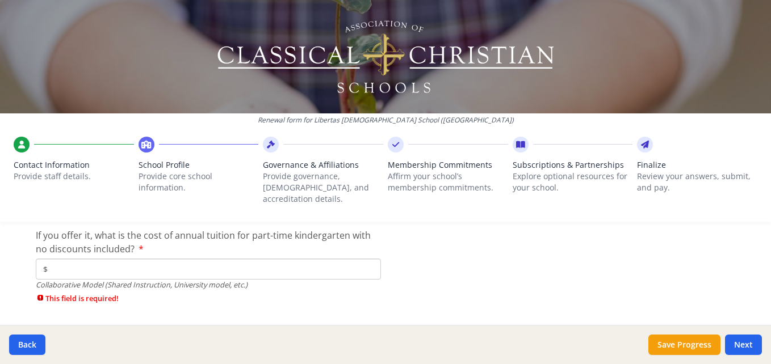
scroll to position [3601, 0]
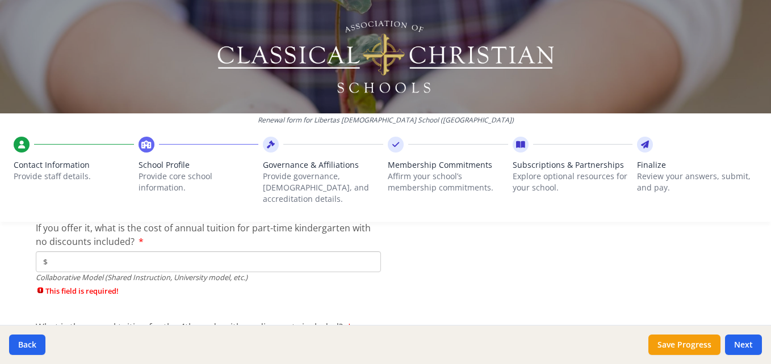
type input "$0"
click at [255, 251] on input "$" at bounding box center [208, 261] width 345 height 21
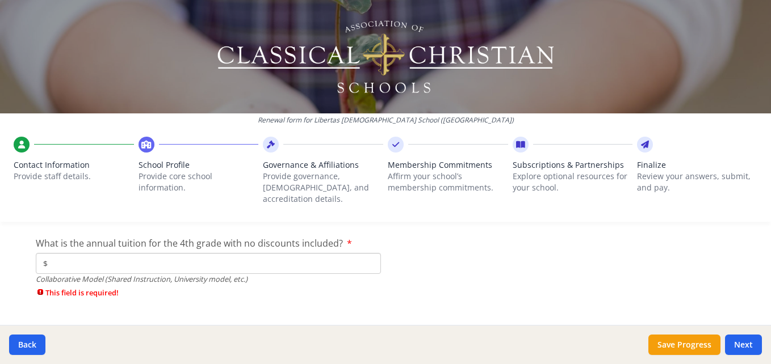
scroll to position [3680, 0]
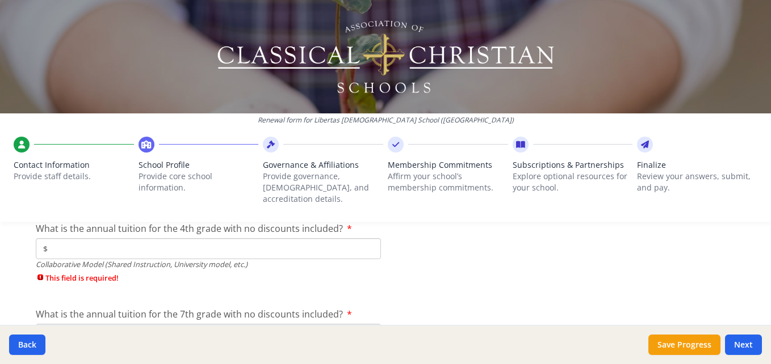
type input "$0"
click at [306, 238] on input "$" at bounding box center [208, 248] width 345 height 21
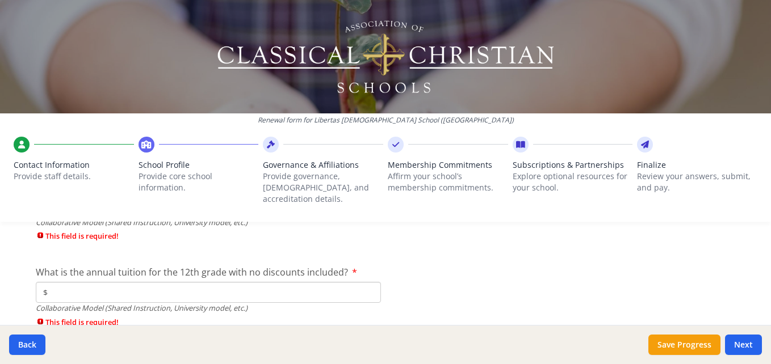
scroll to position [3796, 0]
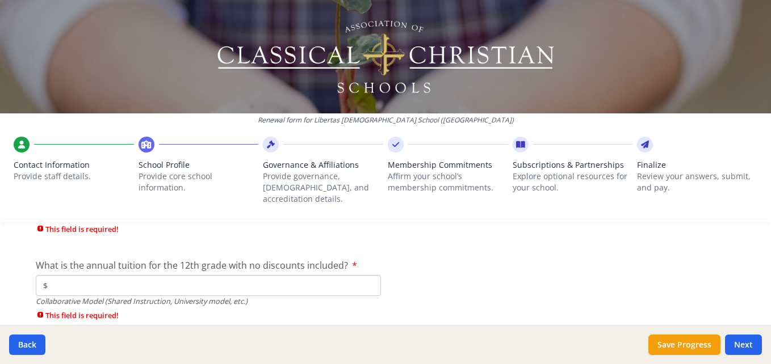
type input "$0"
click at [271, 275] on input "$" at bounding box center [208, 285] width 345 height 21
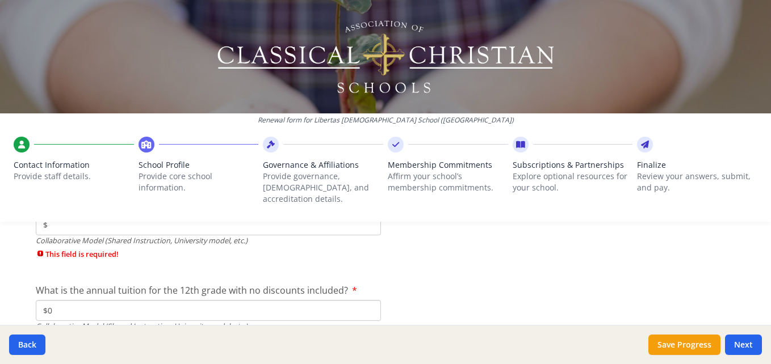
scroll to position [3768, 0]
type input "$0"
click at [212, 215] on div "Renewal form for Libertas Christian School (MI) Contact Information Provide sta…" at bounding box center [385, 115] width 771 height 231
click at [200, 217] on div "Renewal form for Libertas Christian School (MI) Contact Information Provide sta…" at bounding box center [385, 115] width 771 height 231
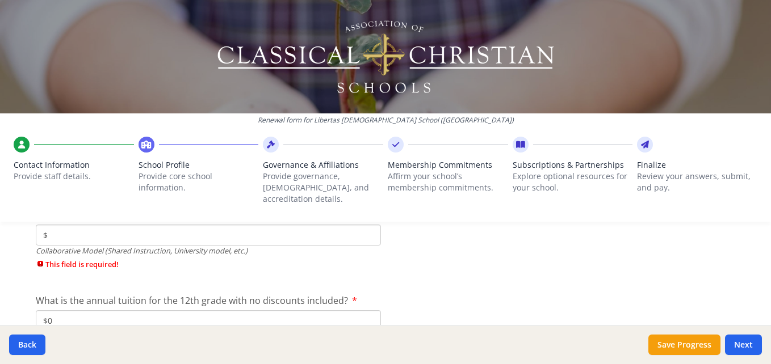
scroll to position [3760, 0]
click at [89, 225] on input "$" at bounding box center [208, 235] width 345 height 21
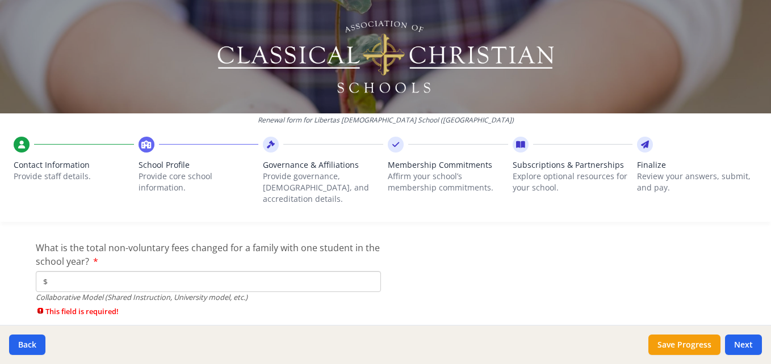
scroll to position [3875, 0]
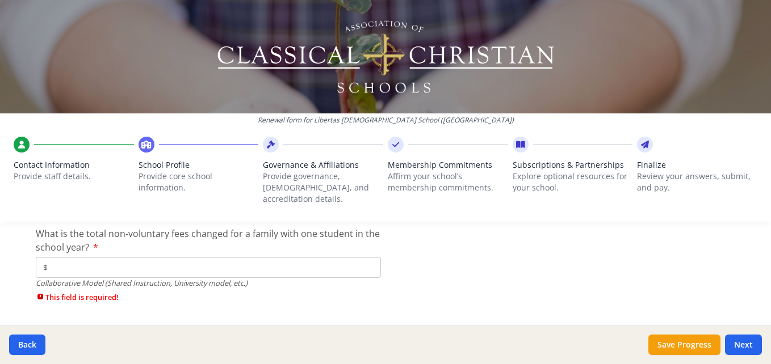
type input "$0"
click at [301, 257] on input "$" at bounding box center [208, 267] width 345 height 21
type input "$0"
click at [740, 342] on button "Next" at bounding box center [743, 345] width 37 height 20
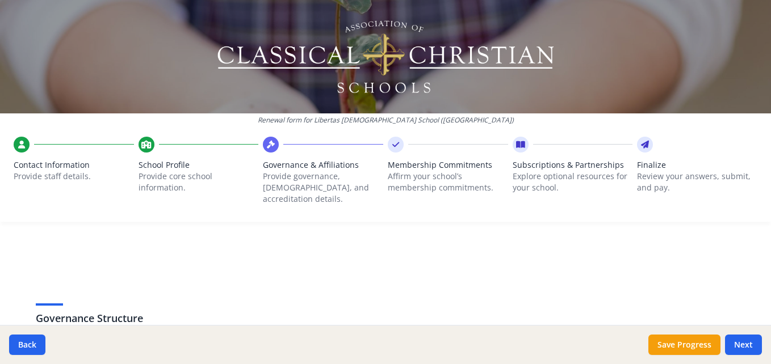
scroll to position [350, 0]
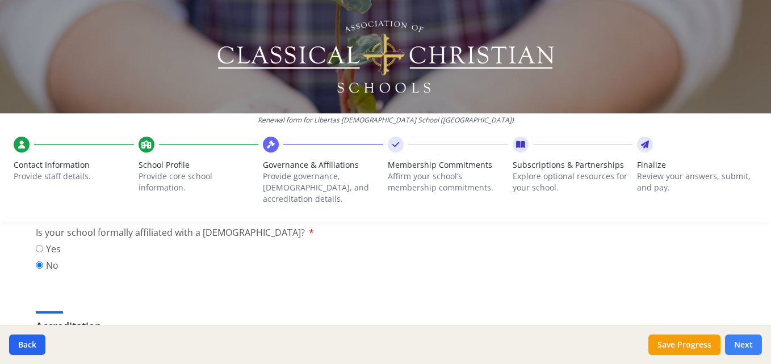
click at [744, 342] on button "Next" at bounding box center [743, 345] width 37 height 20
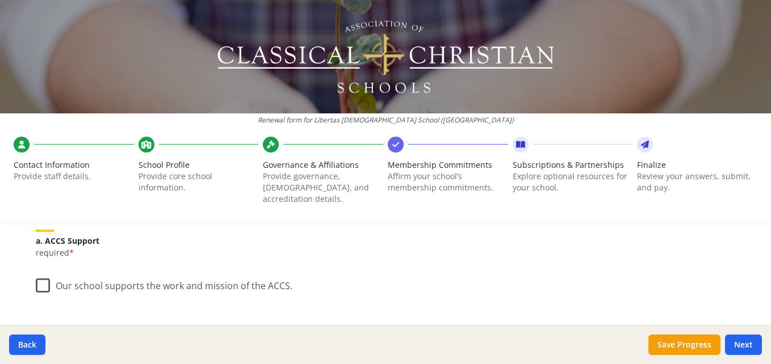
scroll to position [160, 0]
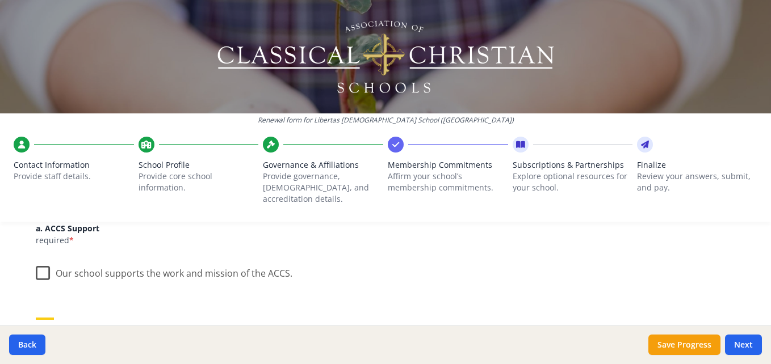
click at [39, 263] on label "Our school supports the work and mission of the ACCS." at bounding box center [164, 271] width 257 height 24
click at [0, 0] on input "Our school supports the work and mission of the ACCS." at bounding box center [0, 0] width 0 height 0
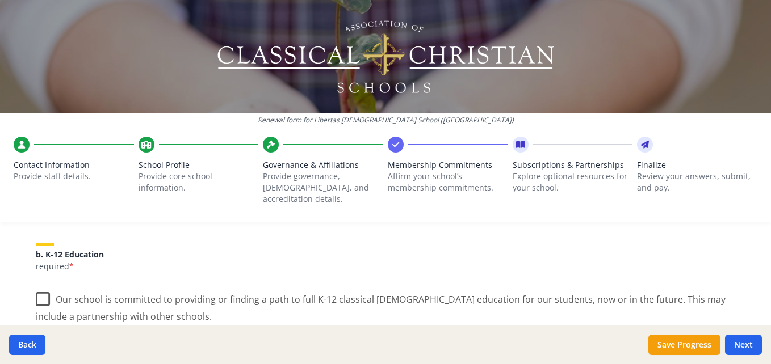
scroll to position [238, 0]
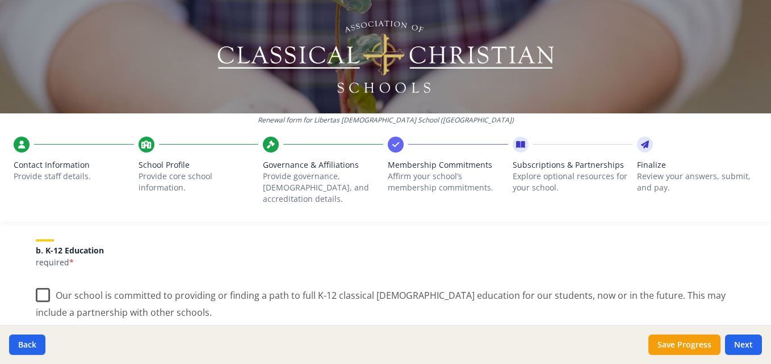
click at [39, 284] on label "Our school is committed to providing or finding a path to full K-12 classical C…" at bounding box center [385, 300] width 699 height 38
click at [0, 0] on input "Our school is committed to providing or finding a path to full K-12 classical C…" at bounding box center [0, 0] width 0 height 0
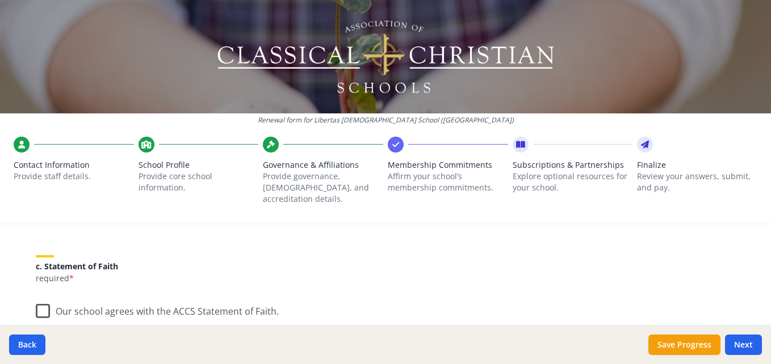
scroll to position [359, 0]
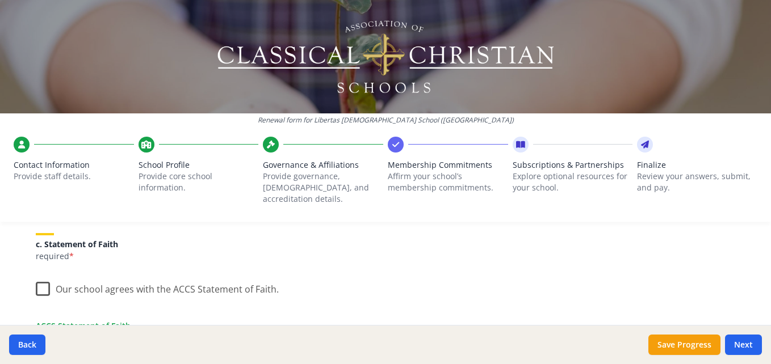
click at [37, 278] on label "Our school agrees with the ACCS Statement of Faith." at bounding box center [157, 287] width 243 height 24
click at [0, 0] on input "Our school agrees with the ACCS Statement of Faith." at bounding box center [0, 0] width 0 height 0
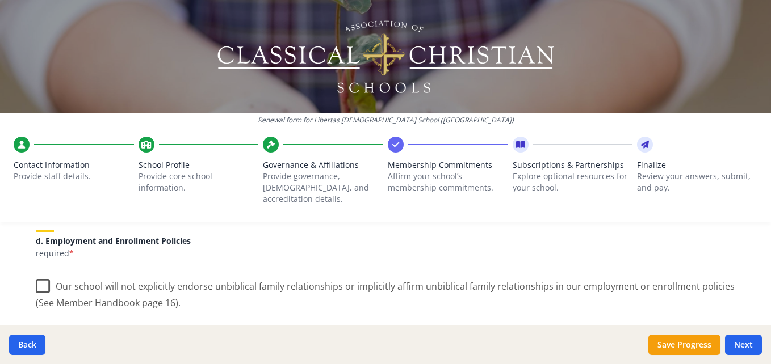
scroll to position [502, 0]
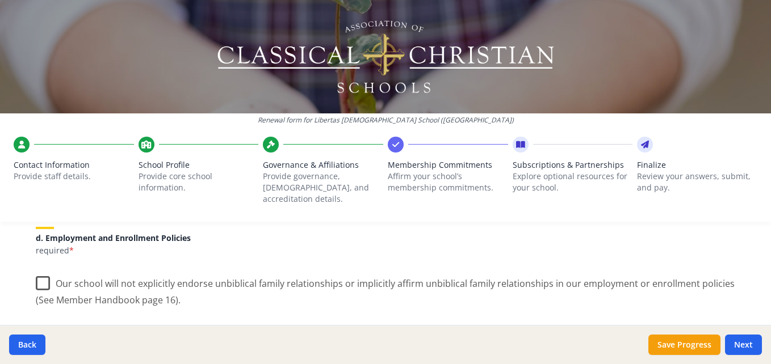
click at [39, 272] on label "Our school will not explicitly endorse unbiblical family relationships or impli…" at bounding box center [385, 288] width 699 height 38
click at [0, 0] on input "Our school will not explicitly endorse unbiblical family relationships or impli…" at bounding box center [0, 0] width 0 height 0
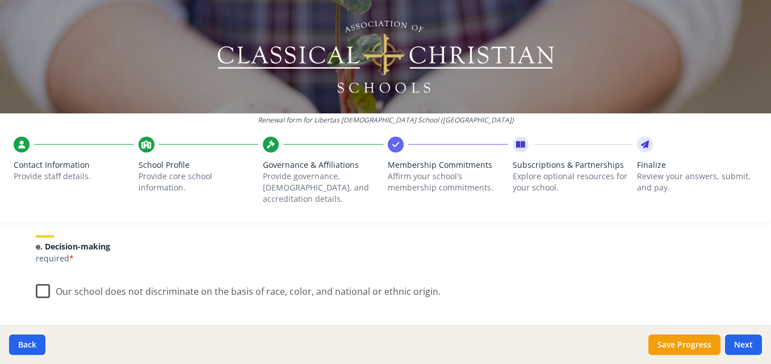
scroll to position [647, 0]
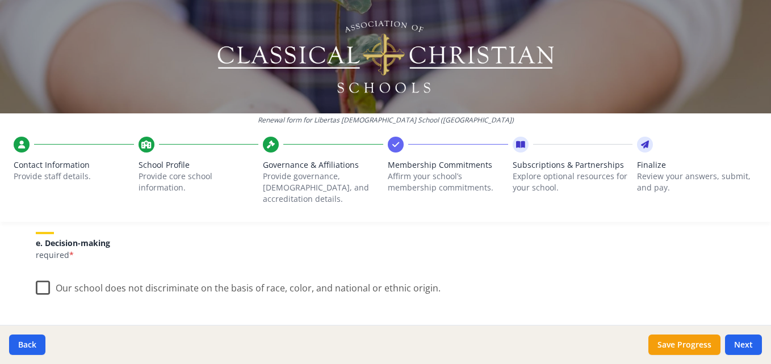
click at [39, 277] on label "Our school does not discriminate on the basis of race, color, and national or e…" at bounding box center [238, 286] width 405 height 24
click at [0, 0] on input "Our school does not discriminate on the basis of race, color, and national or e…" at bounding box center [0, 0] width 0 height 0
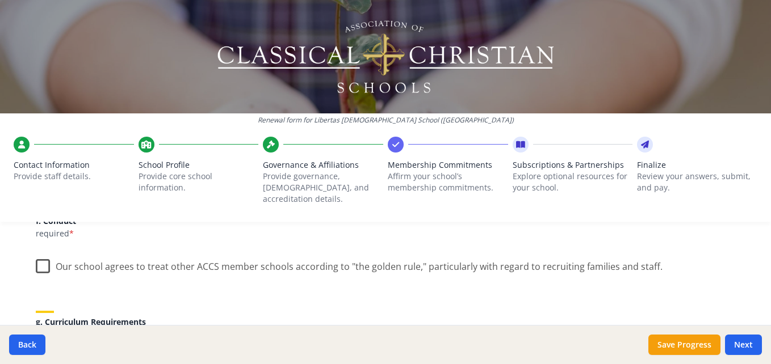
scroll to position [771, 0]
click at [36, 258] on label "Our school agrees to treat other ACCS member schools according to "the golden r…" at bounding box center [349, 263] width 627 height 24
click at [0, 0] on input "Our school agrees to treat other ACCS member schools according to "the golden r…" at bounding box center [0, 0] width 0 height 0
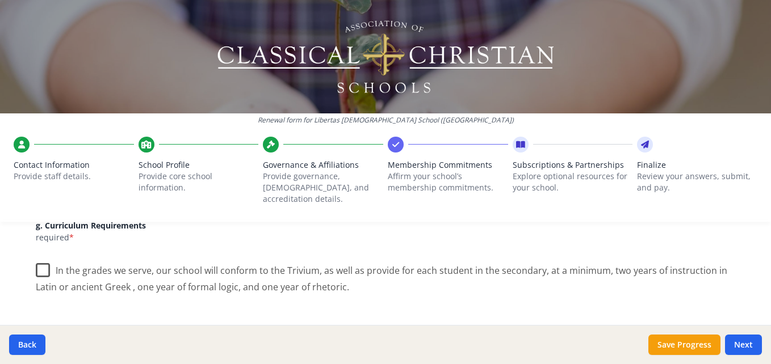
scroll to position [867, 0]
click at [39, 257] on label "In the grades we serve, our school will conform to the Trivium, as well as prov…" at bounding box center [385, 274] width 699 height 38
click at [0, 0] on input "In the grades we serve, our school will conform to the Trivium, as well as prov…" at bounding box center [0, 0] width 0 height 0
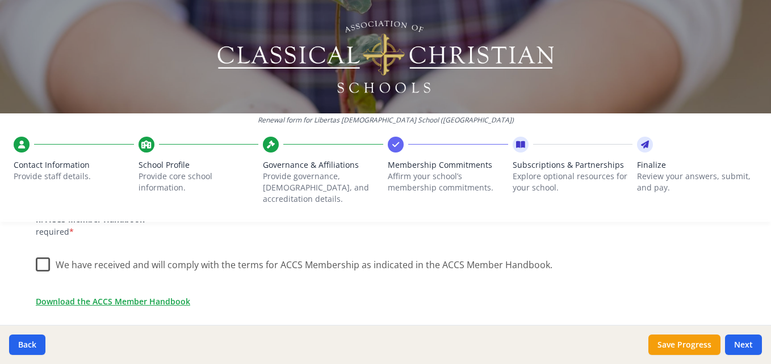
scroll to position [992, 0]
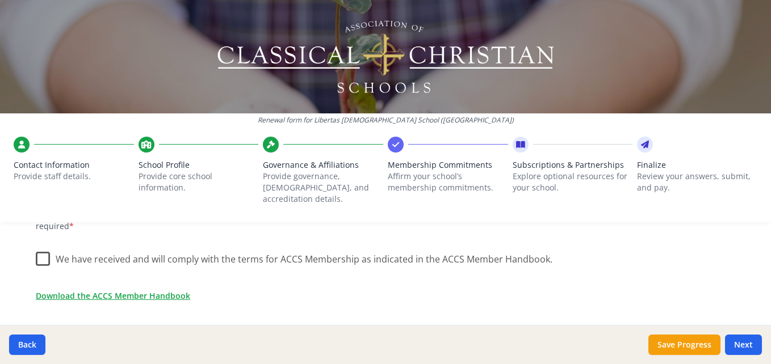
click at [41, 252] on label "We have received and will comply with the terms for ACCS Membership as indicate…" at bounding box center [294, 257] width 517 height 24
click at [0, 0] on input "We have received and will comply with the terms for ACCS Membership as indicate…" at bounding box center [0, 0] width 0 height 0
click at [68, 290] on link "Download the ACCS Member Handbook" at bounding box center [115, 296] width 154 height 12
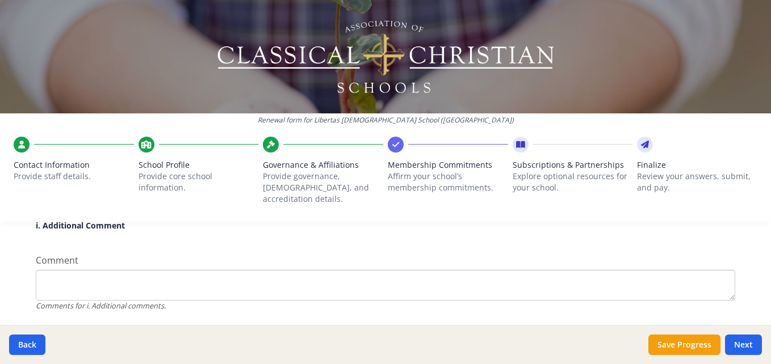
scroll to position [1140, 0]
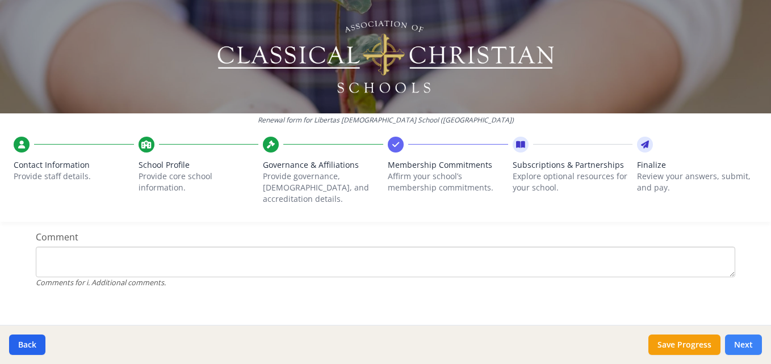
click at [745, 349] on button "Next" at bounding box center [743, 345] width 37 height 20
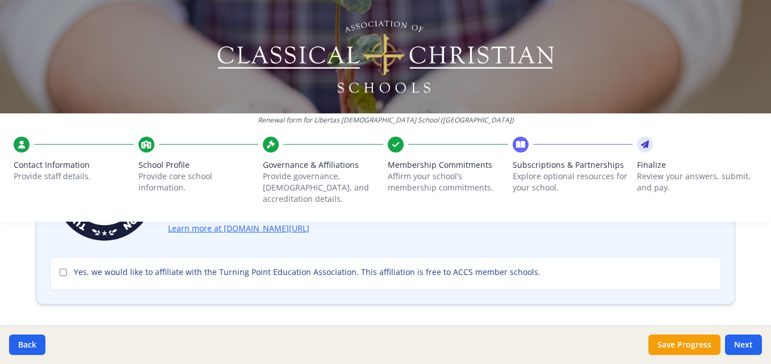
scroll to position [165, 0]
click at [63, 265] on label "Yes, we would like to affiliate with the Turning Point Education Association. T…" at bounding box center [386, 270] width 652 height 11
click at [63, 267] on input "Yes, we would like to affiliate with the Turning Point Education Association. T…" at bounding box center [63, 270] width 7 height 7
checkbox input "true"
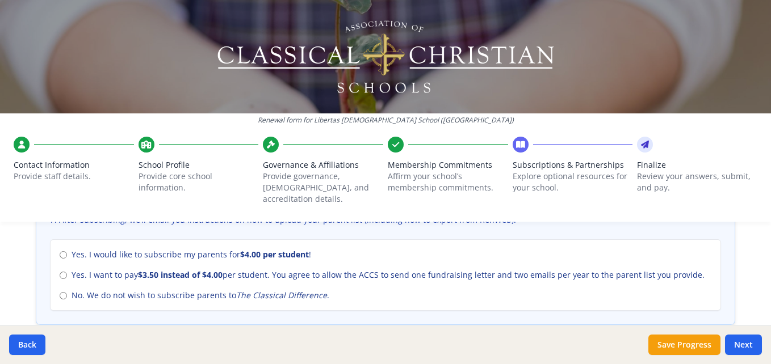
scroll to position [520, 0]
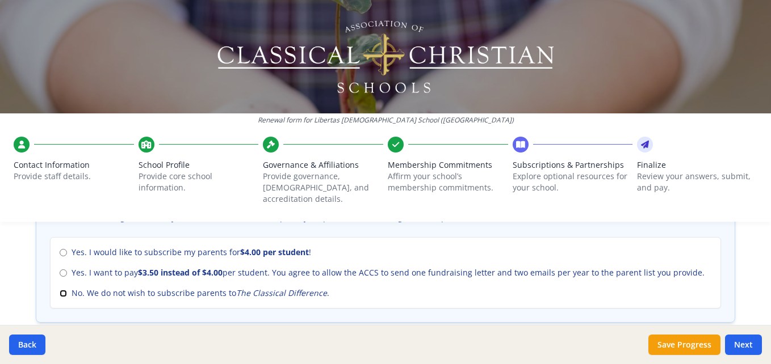
click at [61, 290] on input "No. We do not wish to subscribe parents to The Classical Difference ." at bounding box center [63, 293] width 7 height 7
radio input "true"
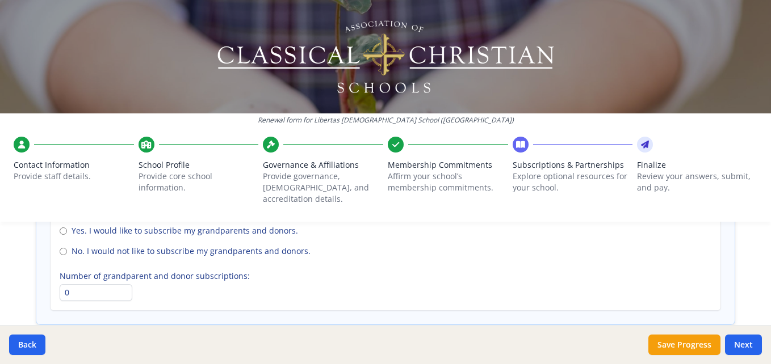
scroll to position [888, 0]
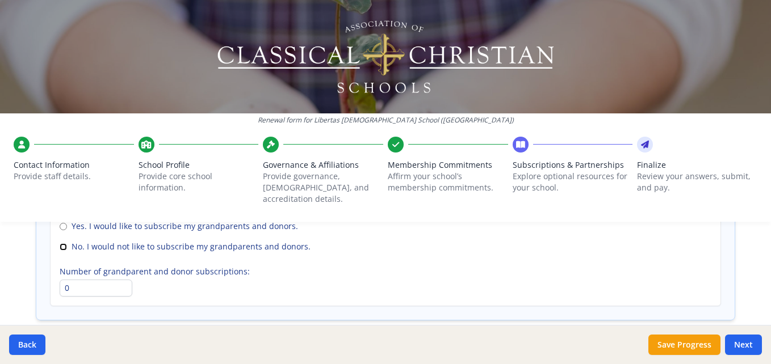
click at [60, 244] on input "No. I would not like to subscribe my grandparents and donors." at bounding box center [63, 247] width 7 height 7
radio input "true"
click at [744, 338] on button "Next" at bounding box center [743, 345] width 37 height 20
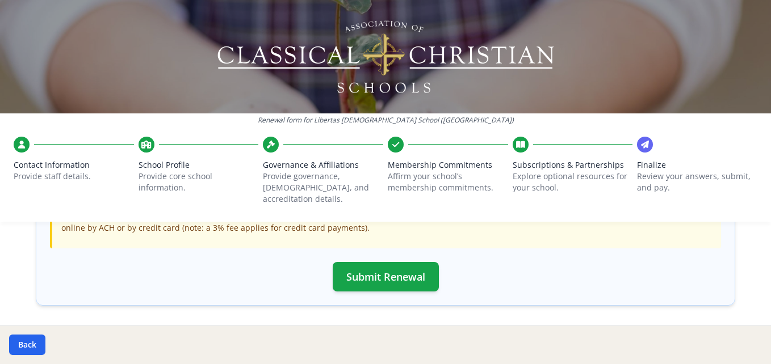
scroll to position [431, 0]
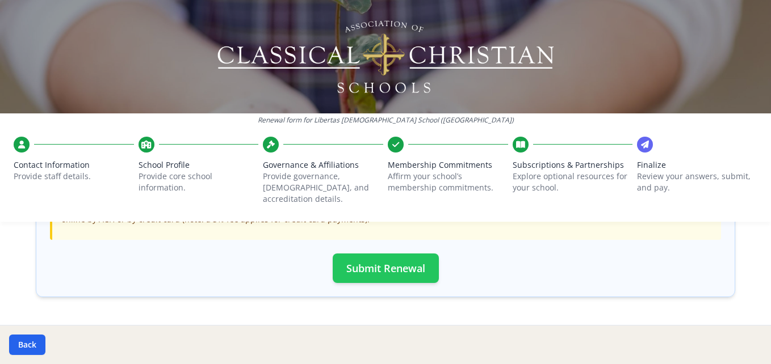
click at [389, 259] on button "Submit Renewal" at bounding box center [386, 269] width 106 height 30
